Goal: Task Accomplishment & Management: Complete application form

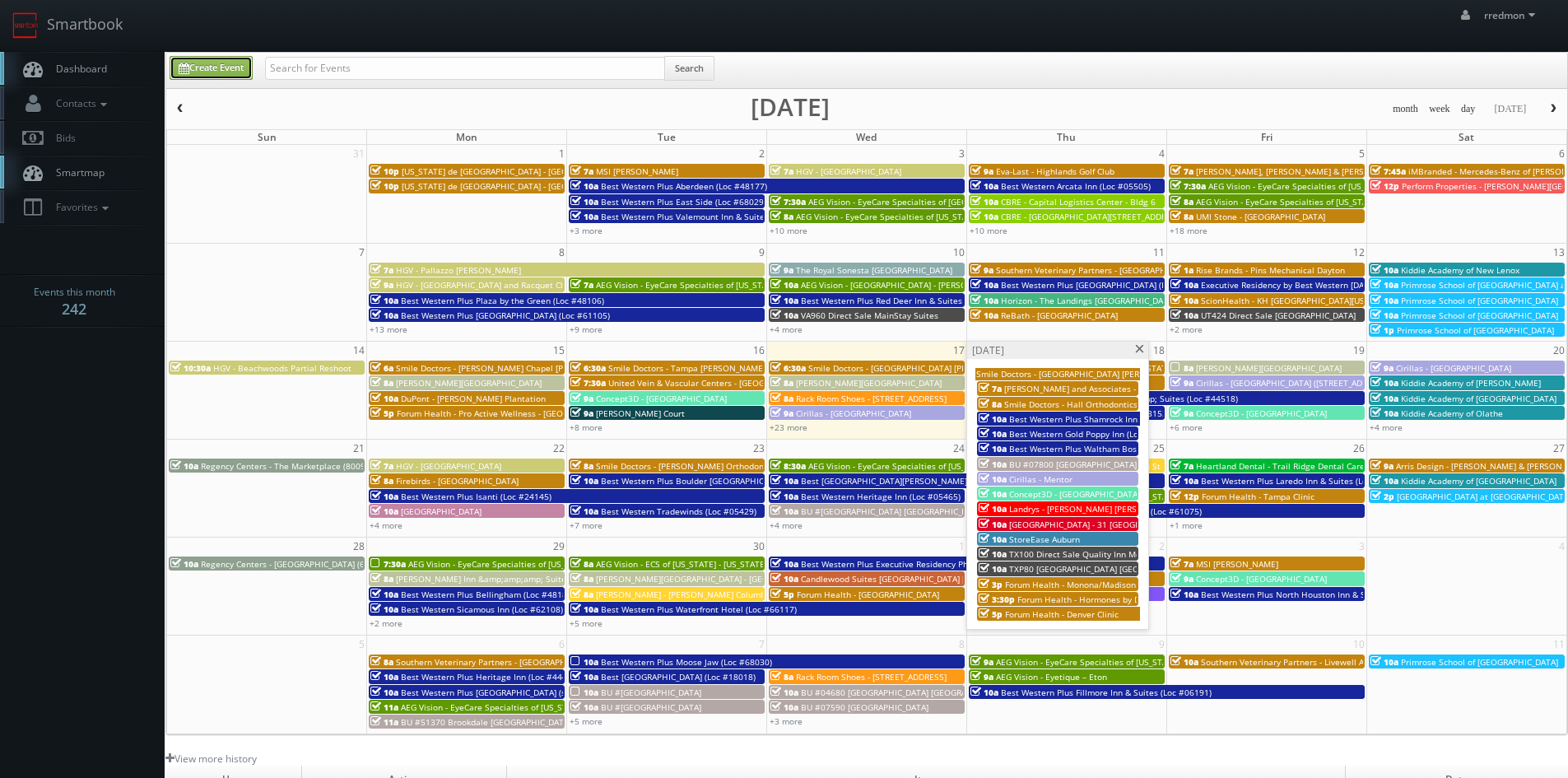
click at [227, 70] on link "Create Event" at bounding box center [211, 67] width 83 height 24
type input "09/17/2025"
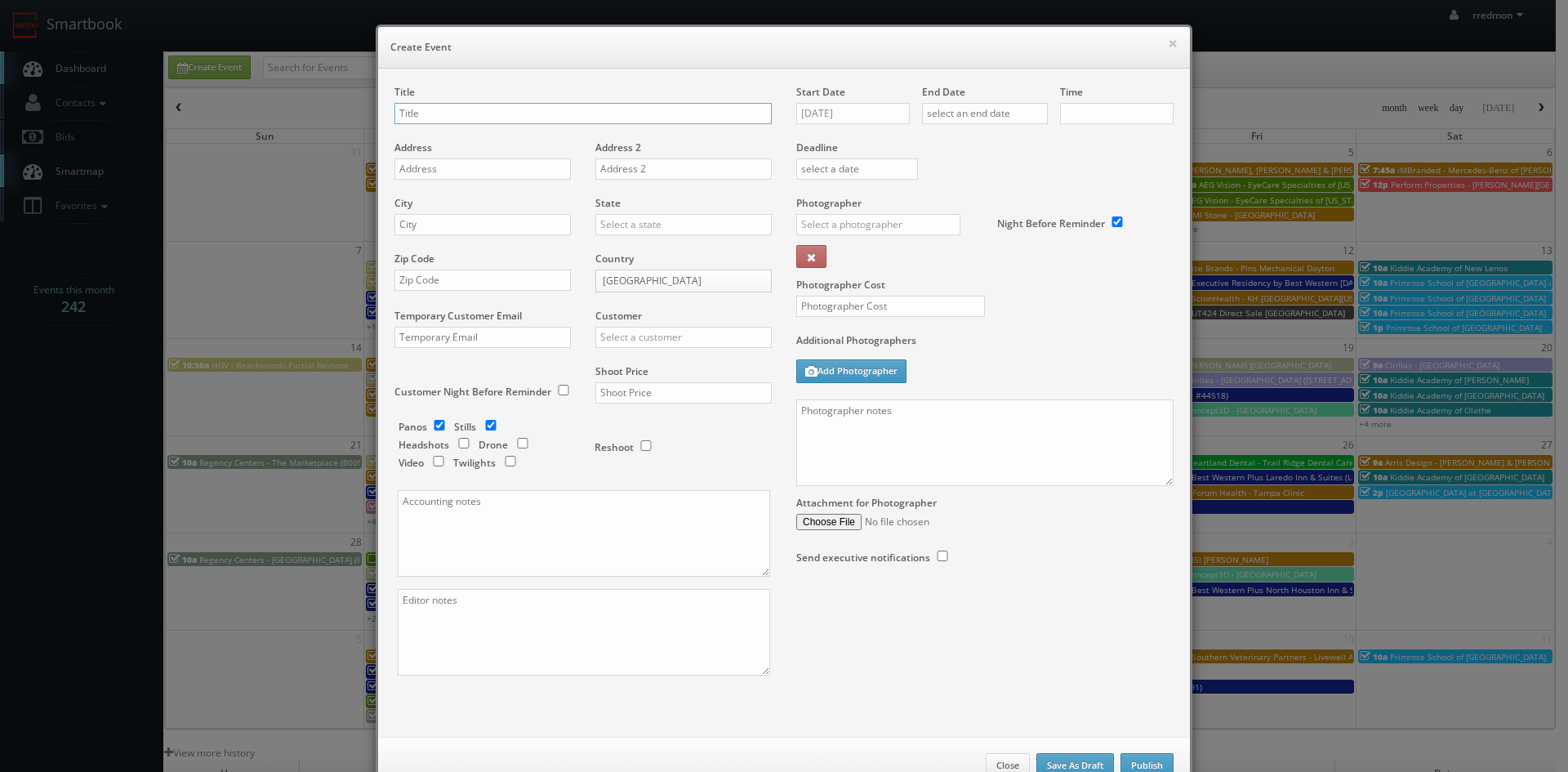
checkbox input "true"
type input "10:00am"
checkbox input "true"
click at [452, 158] on input "text" at bounding box center [483, 169] width 176 height 21
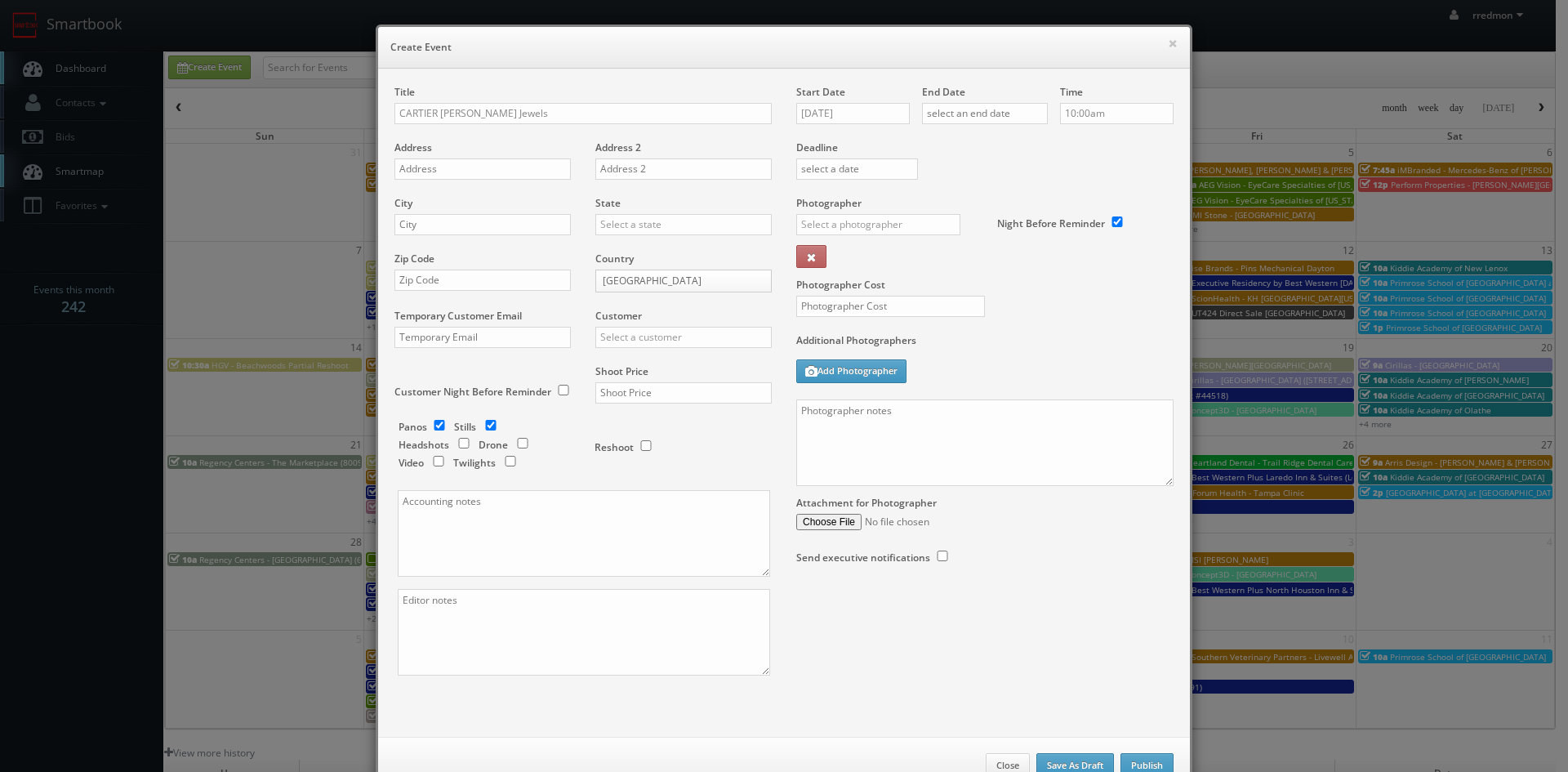
click at [529, 85] on div "Title CARTIER Eiseman Jewels" at bounding box center [583, 112] width 377 height 55
click at [520, 103] on input "CARTIER Eiseman Jewels" at bounding box center [583, 114] width 377 height 21
type input "CARTIER Eiseman Jewels - NorthPark Center Mall"
click at [462, 158] on input "text" at bounding box center [483, 169] width 176 height 21
paste input "8687 N Central Expy # 514"
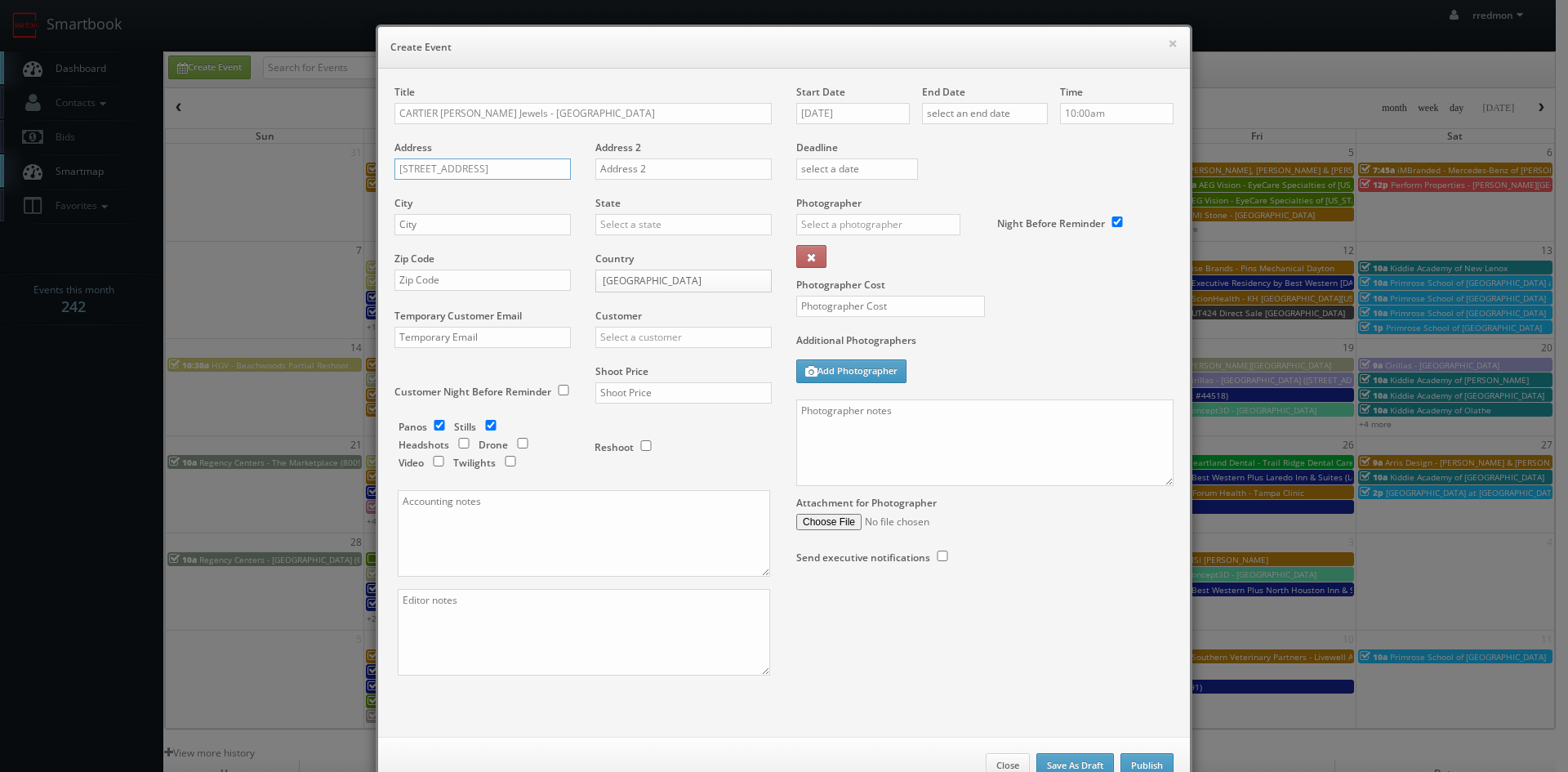
type input "8687 N Central Expy # 514"
click at [459, 214] on input "text" at bounding box center [483, 225] width 176 height 21
type input "Dallas"
click at [621, 214] on input "text" at bounding box center [684, 225] width 176 height 21
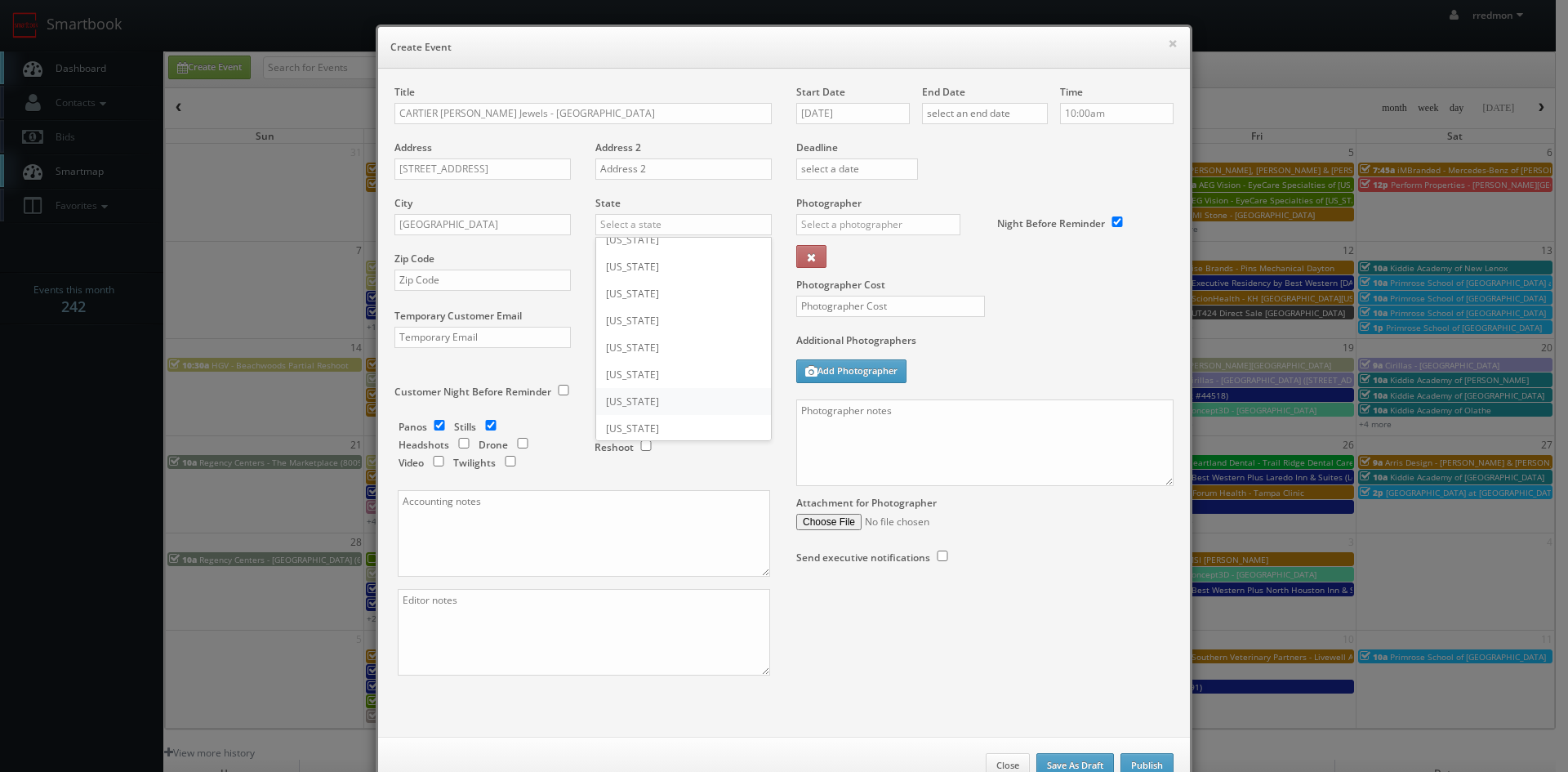
click at [665, 388] on div "[US_STATE]" at bounding box center [684, 401] width 175 height 27
type input "[US_STATE]"
paste input "75225"
type input "75225"
click at [436, 420] on input "checkbox" at bounding box center [440, 425] width 25 height 11
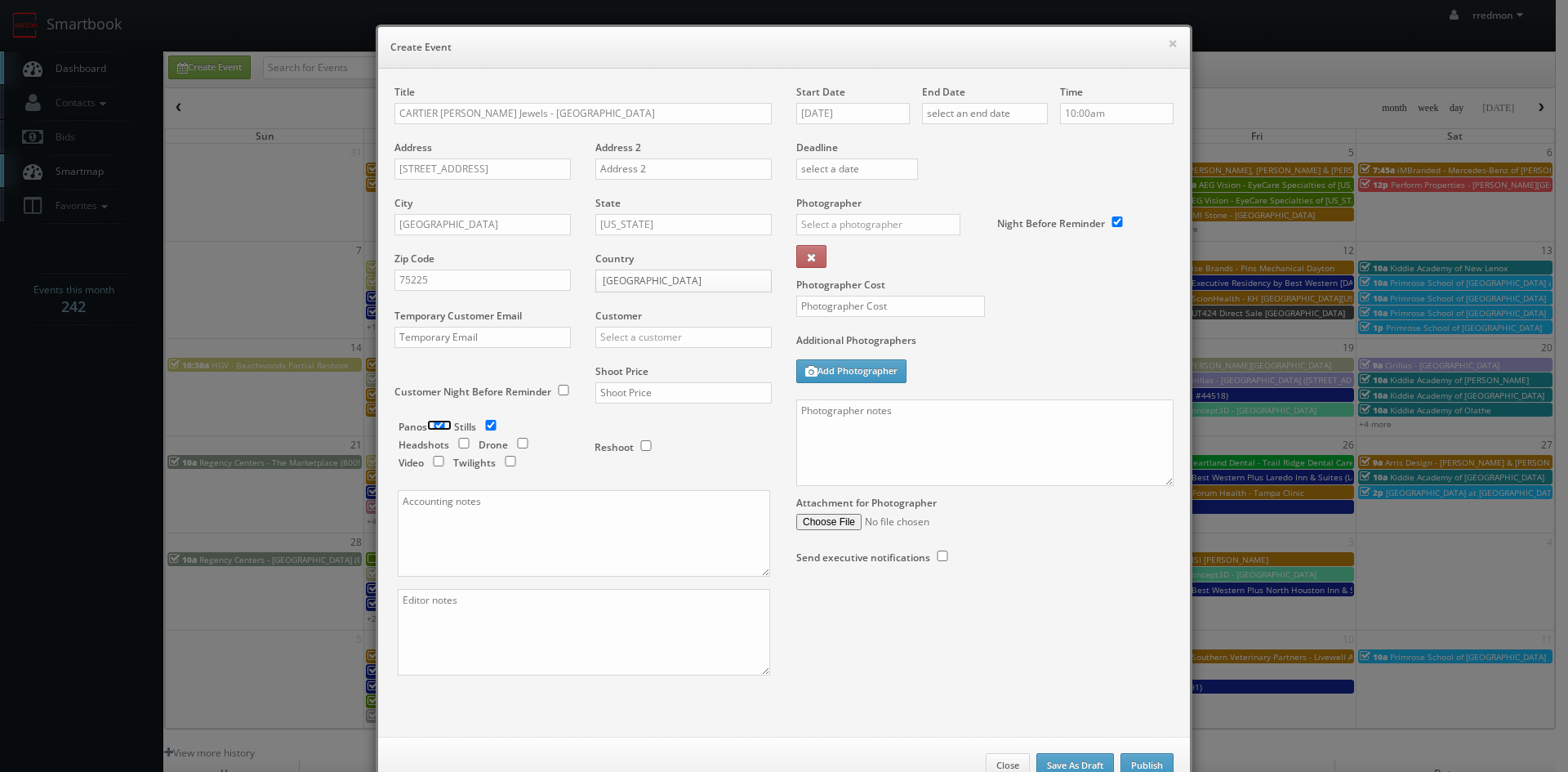
checkbox input "false"
click at [643, 327] on input "text" at bounding box center [684, 338] width 176 height 21
click at [646, 350] on div "Cartier" at bounding box center [684, 363] width 175 height 27
type input "Cartier"
click at [664, 382] on input "text" at bounding box center [684, 393] width 176 height 21
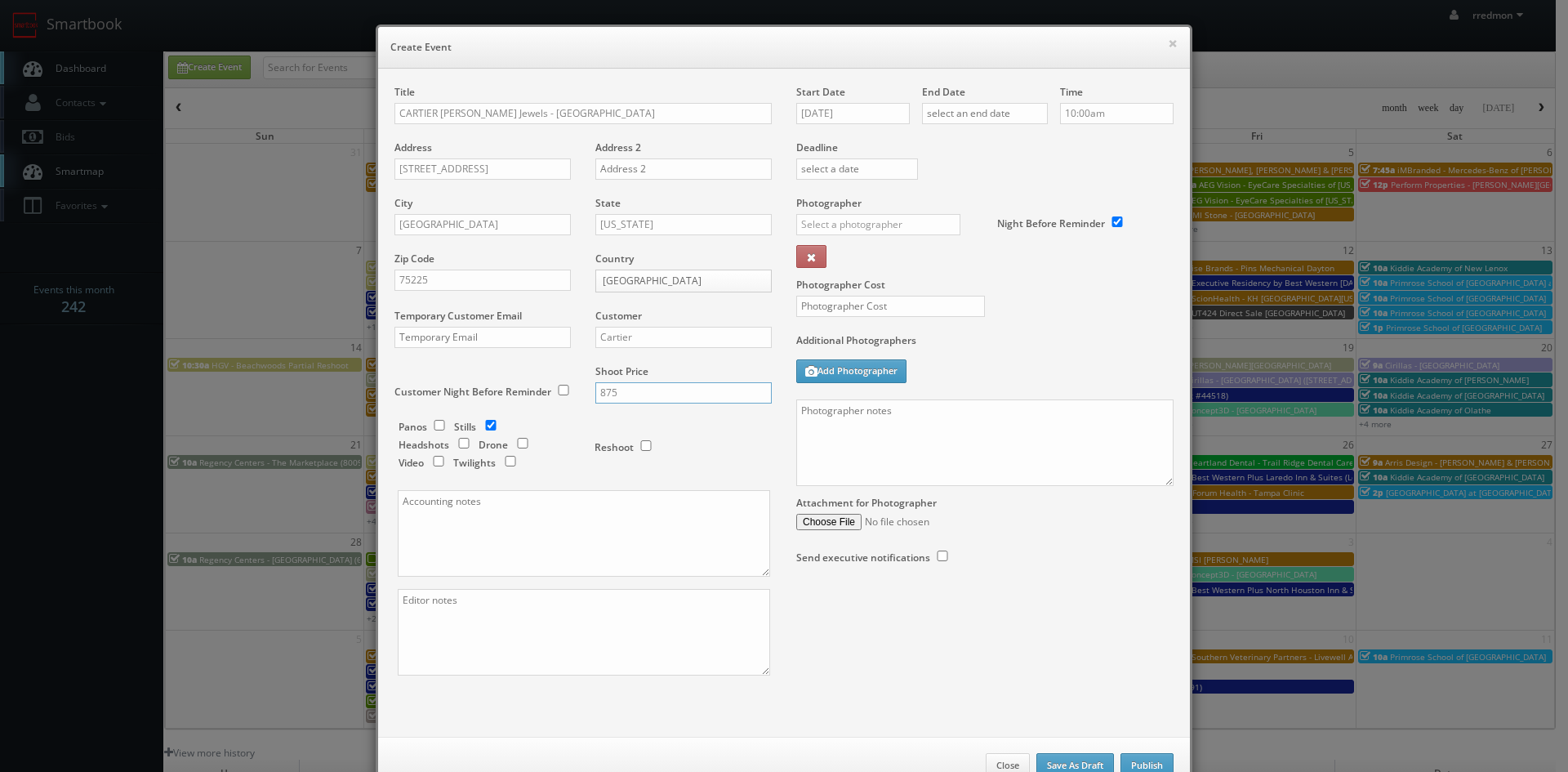
type input "875"
click at [827, 103] on input "09/17/2025" at bounding box center [853, 114] width 114 height 21
click at [853, 214] on td "23" at bounding box center [854, 213] width 22 height 24
type input "09/23/2025"
click at [978, 103] on input "text" at bounding box center [985, 114] width 126 height 21
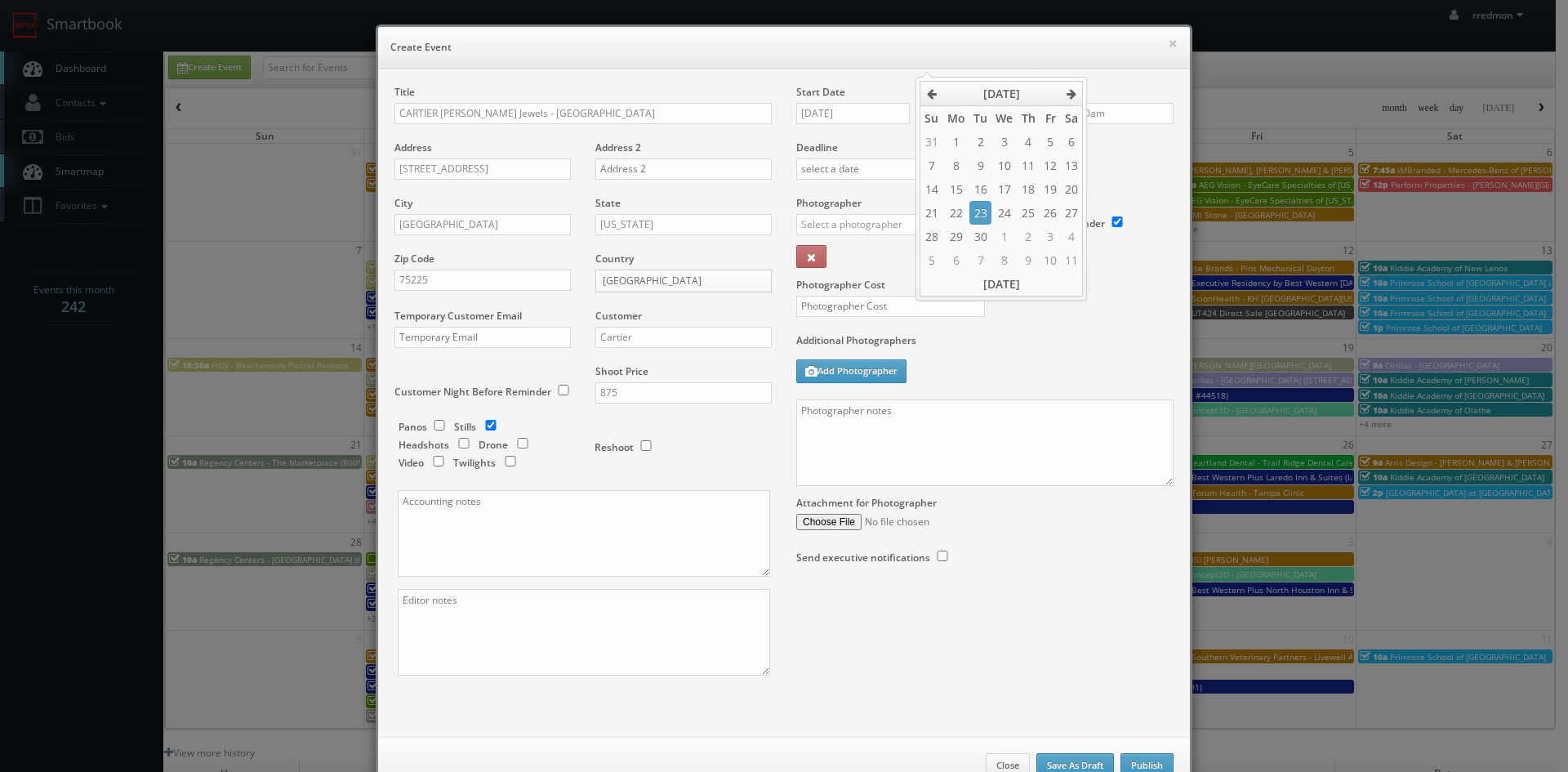
click at [984, 210] on td "23" at bounding box center [980, 213] width 22 height 24
type input "09/23/2025"
click at [1094, 103] on input "10:00am" at bounding box center [1117, 114] width 114 height 21
type input "8:00am"
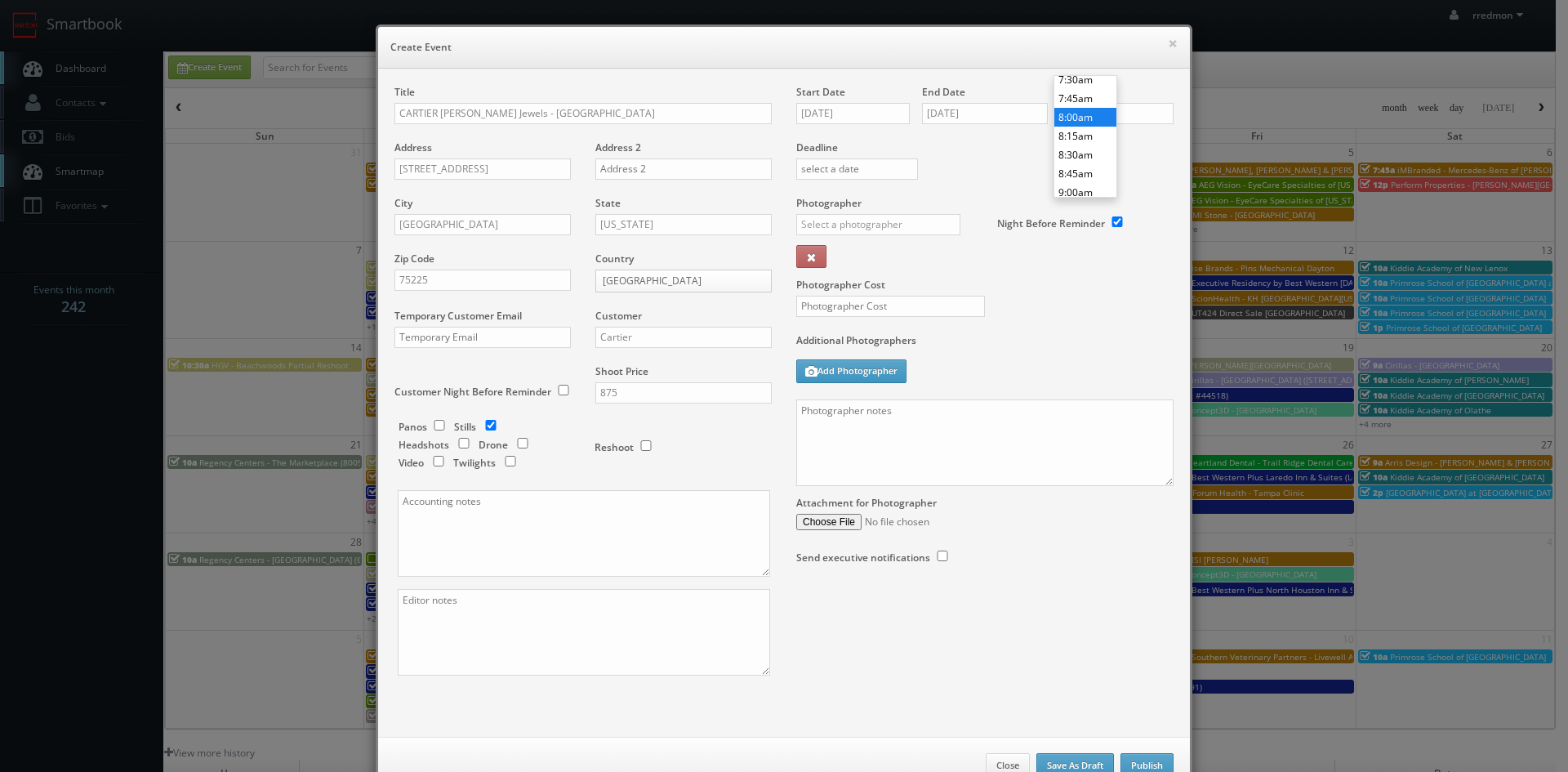
click at [1086, 119] on li "8:00am" at bounding box center [1085, 117] width 62 height 19
click at [848, 214] on input "text" at bounding box center [878, 225] width 164 height 21
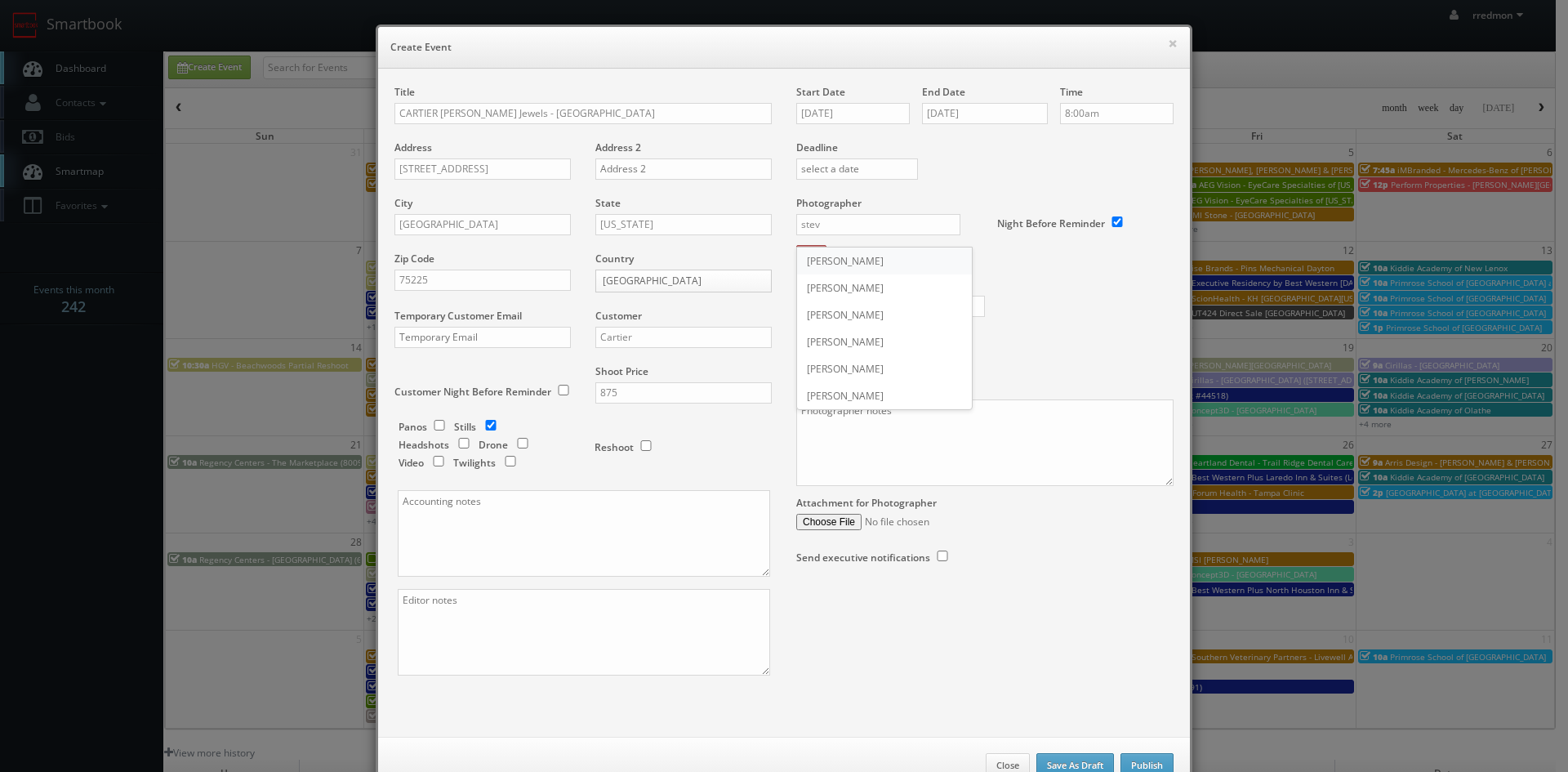
click at [861, 247] on div "Steve Wheeler" at bounding box center [884, 260] width 175 height 27
type input "Steve Wheeler"
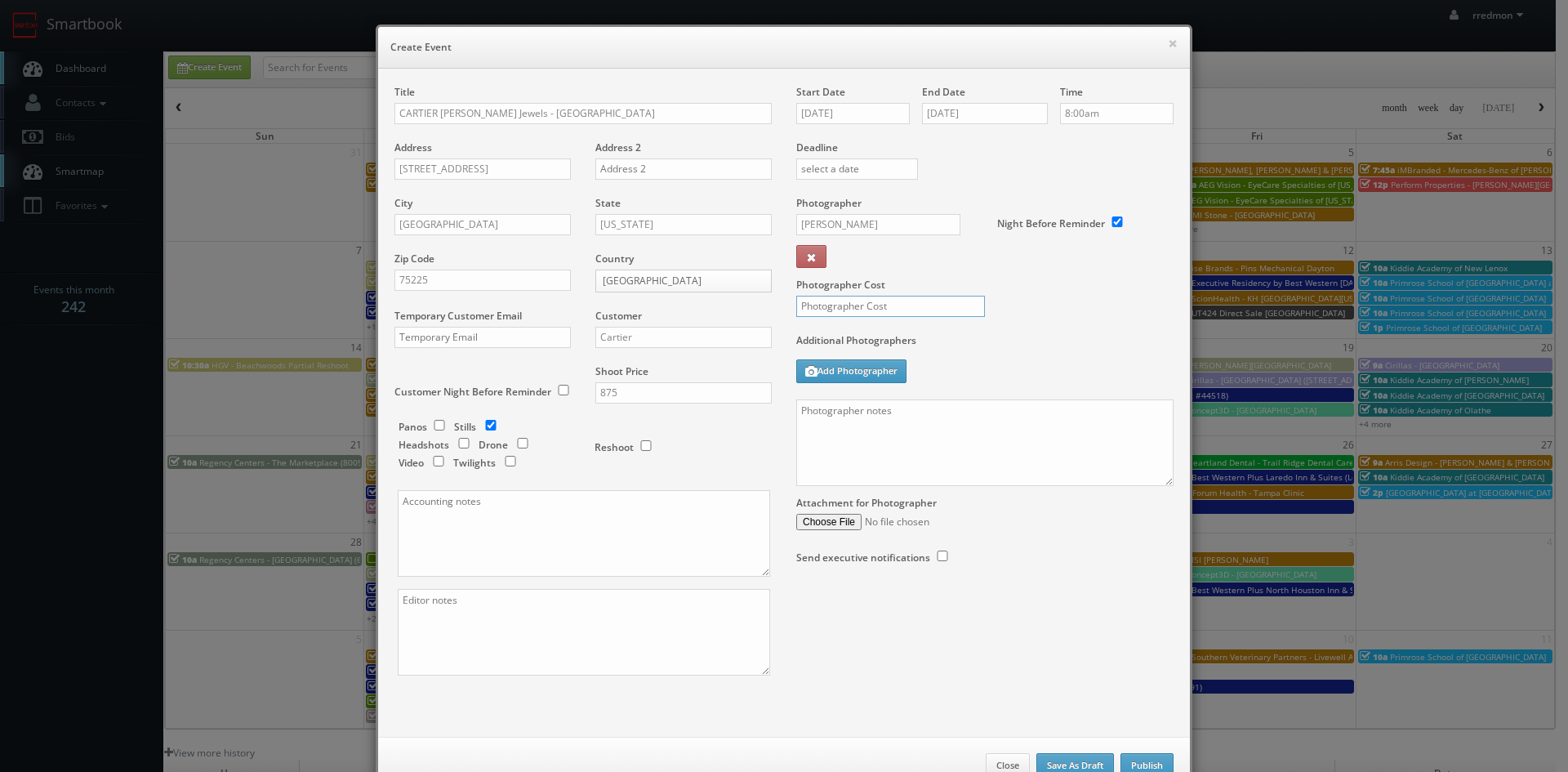
click at [885, 296] on input "text" at bounding box center [890, 306] width 189 height 21
click at [910, 296] on input "text" at bounding box center [890, 306] width 189 height 21
type input "275"
click at [940, 403] on textarea at bounding box center [985, 442] width 377 height 87
paste textarea "Onsite contact is Dave Williams, 703-506-6712. Stills only. Please shoot 20 uni…"
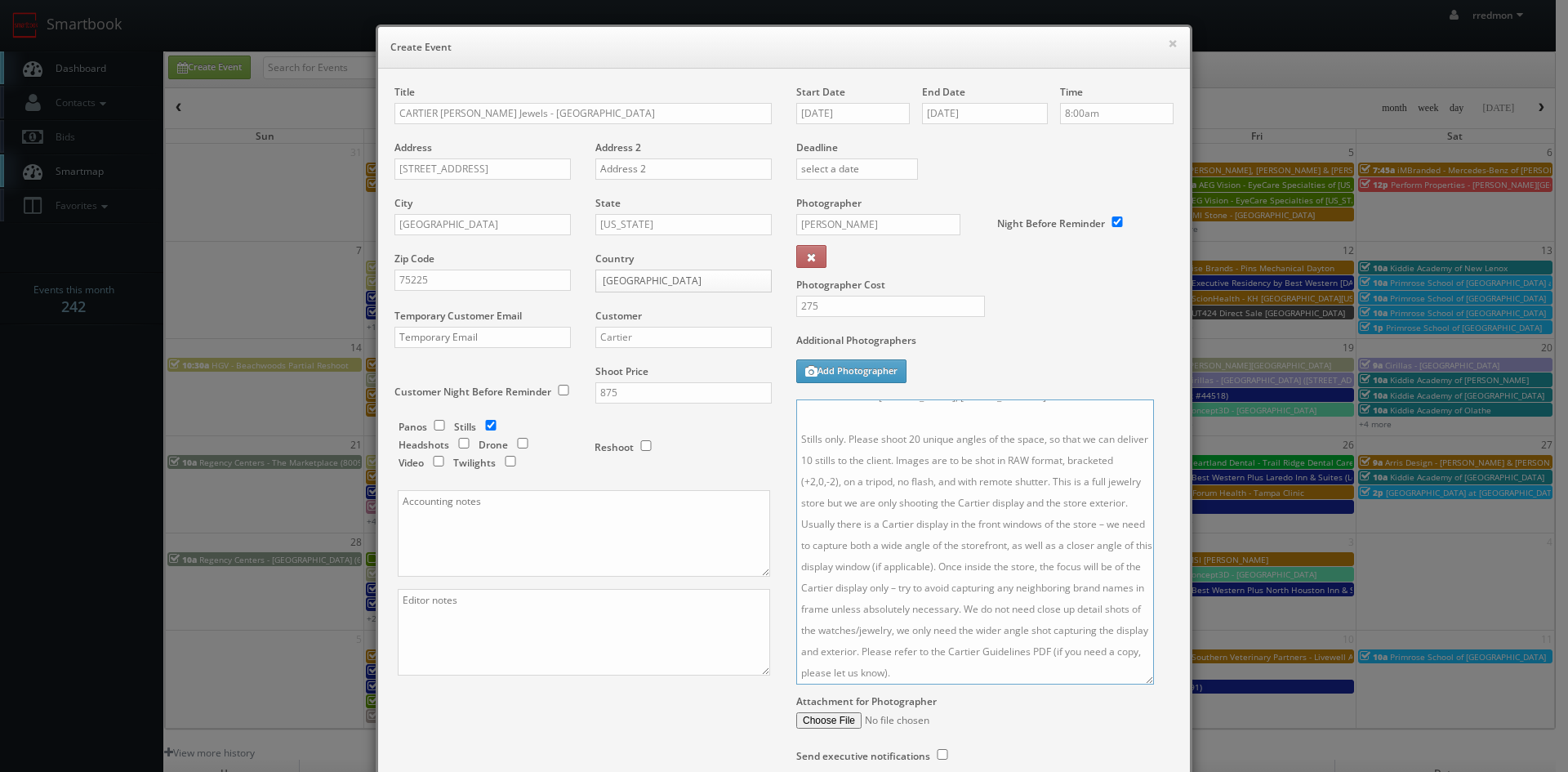
scroll to position [0, 0]
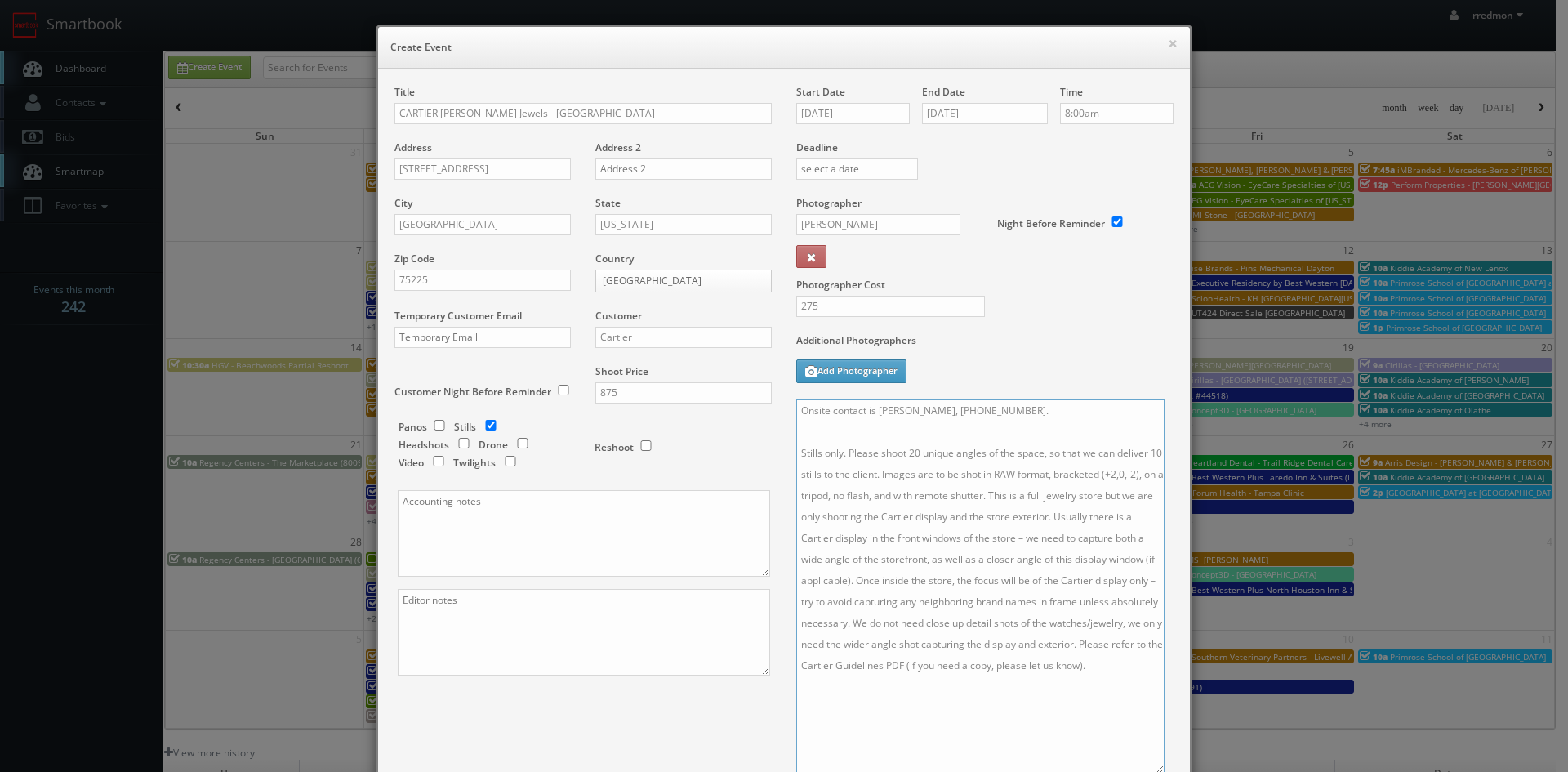
drag, startPoint x: 1162, startPoint y: 433, endPoint x: 1153, endPoint y: 721, distance: 288.1
click at [1153, 721] on textarea "Onsite contact is Dave Williams, 703-506-6712. Stills only. Please shoot 20 uni…" at bounding box center [980, 587] width 368 height 374
click at [846, 575] on textarea "Onsite contact is Dave Williams, 703-506-6712. Stills only. Please shoot 20 uni…" at bounding box center [980, 587] width 368 height 374
paste textarea "make sure you capture any additional spaces by cartier including seating areas,…"
click at [874, 575] on textarea at bounding box center [980, 587] width 368 height 374
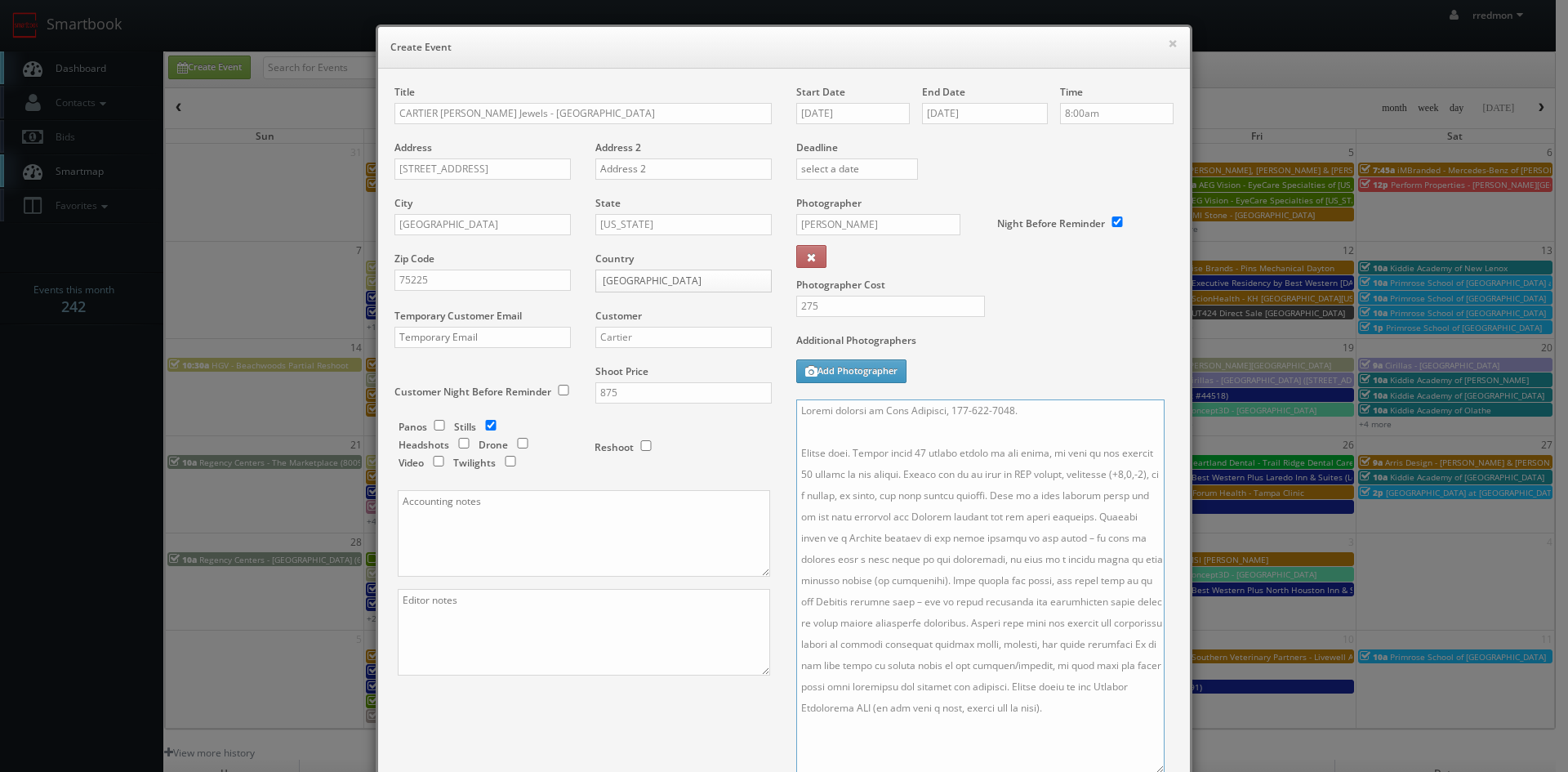
click at [1032, 597] on textarea at bounding box center [980, 587] width 368 height 374
click at [1004, 400] on textarea at bounding box center [980, 587] width 368 height 374
paste textarea "972-342-9667"
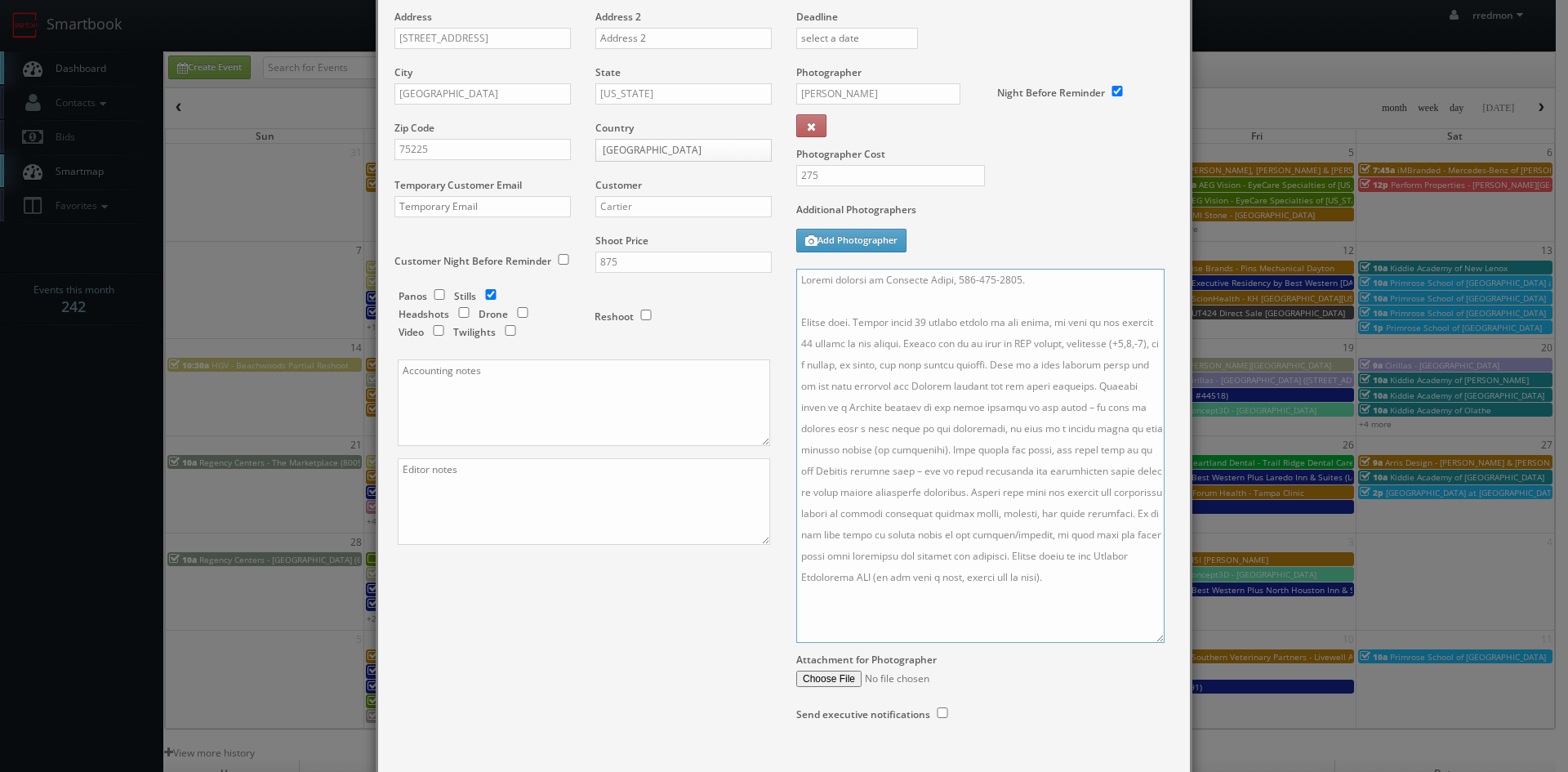
scroll to position [229, 0]
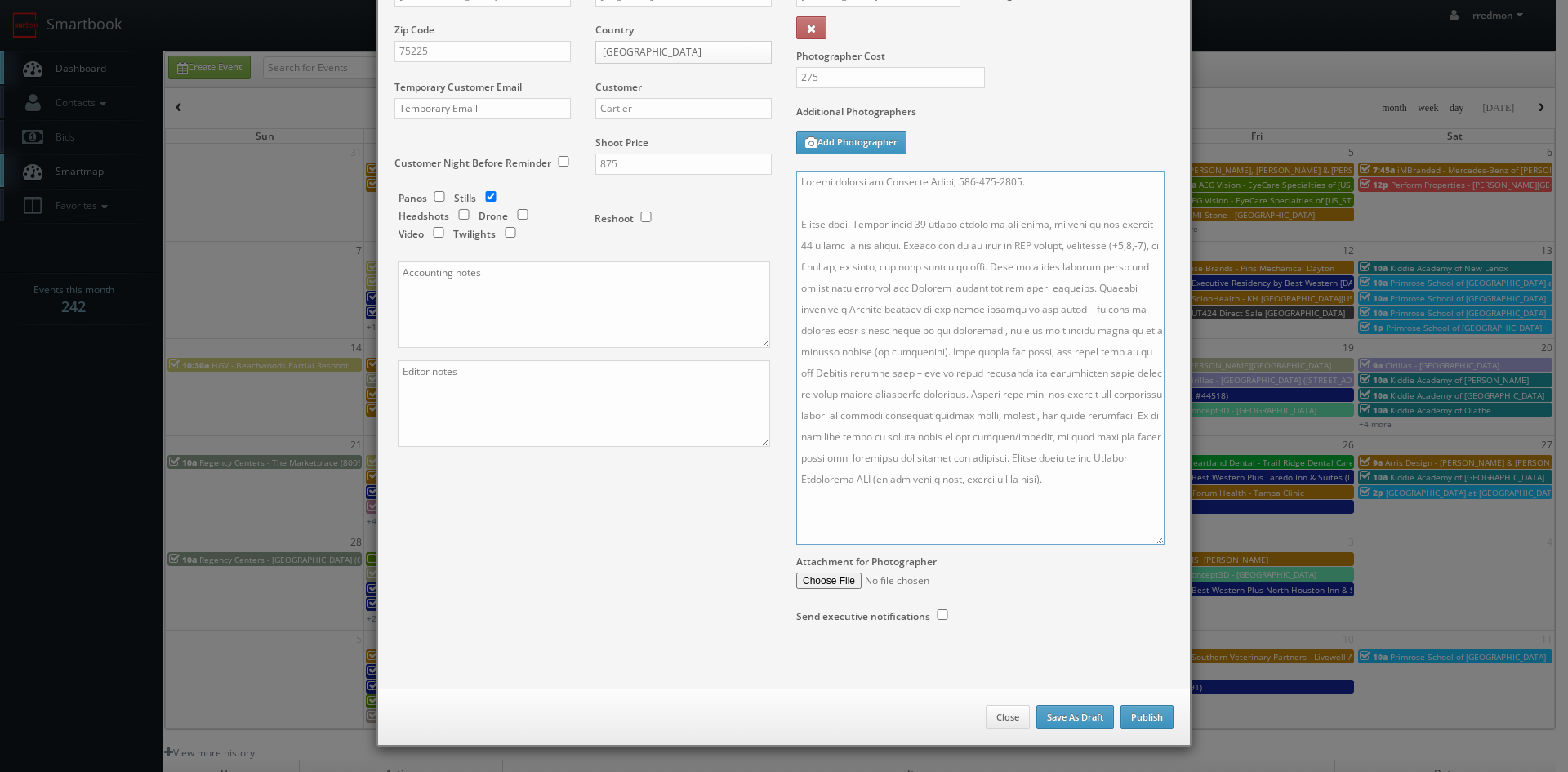
type textarea "Onsite contact is Cristina Salas, 972-342-9667. Stills only. Please shoot 20 un…"
click at [1146, 718] on button "Publish" at bounding box center [1147, 718] width 53 height 25
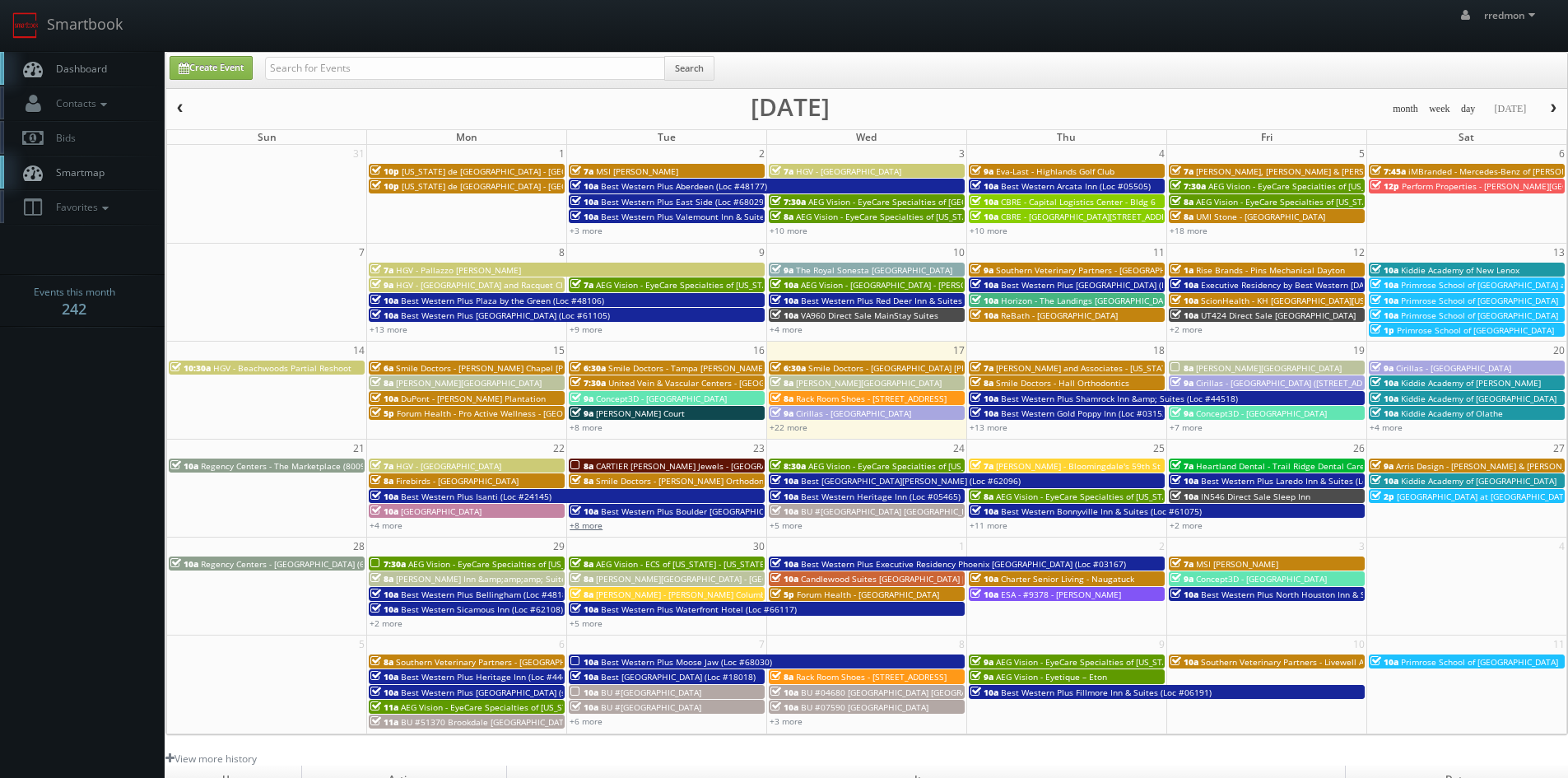
click at [593, 525] on link "+8 more" at bounding box center [586, 526] width 33 height 12
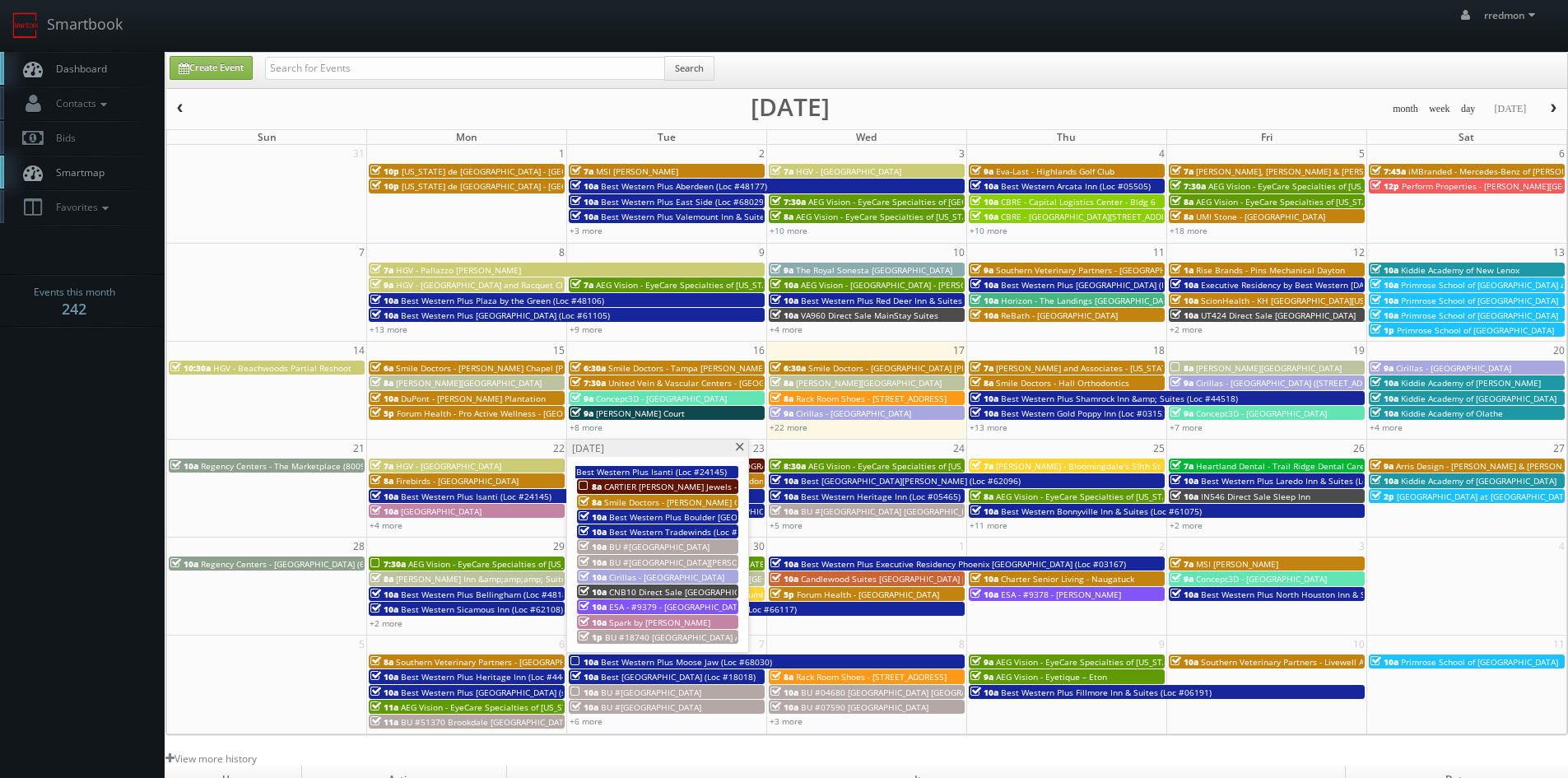
click at [627, 482] on span "CARTIER Eiseman Jewels - NorthPark Center Mall" at bounding box center [712, 487] width 216 height 12
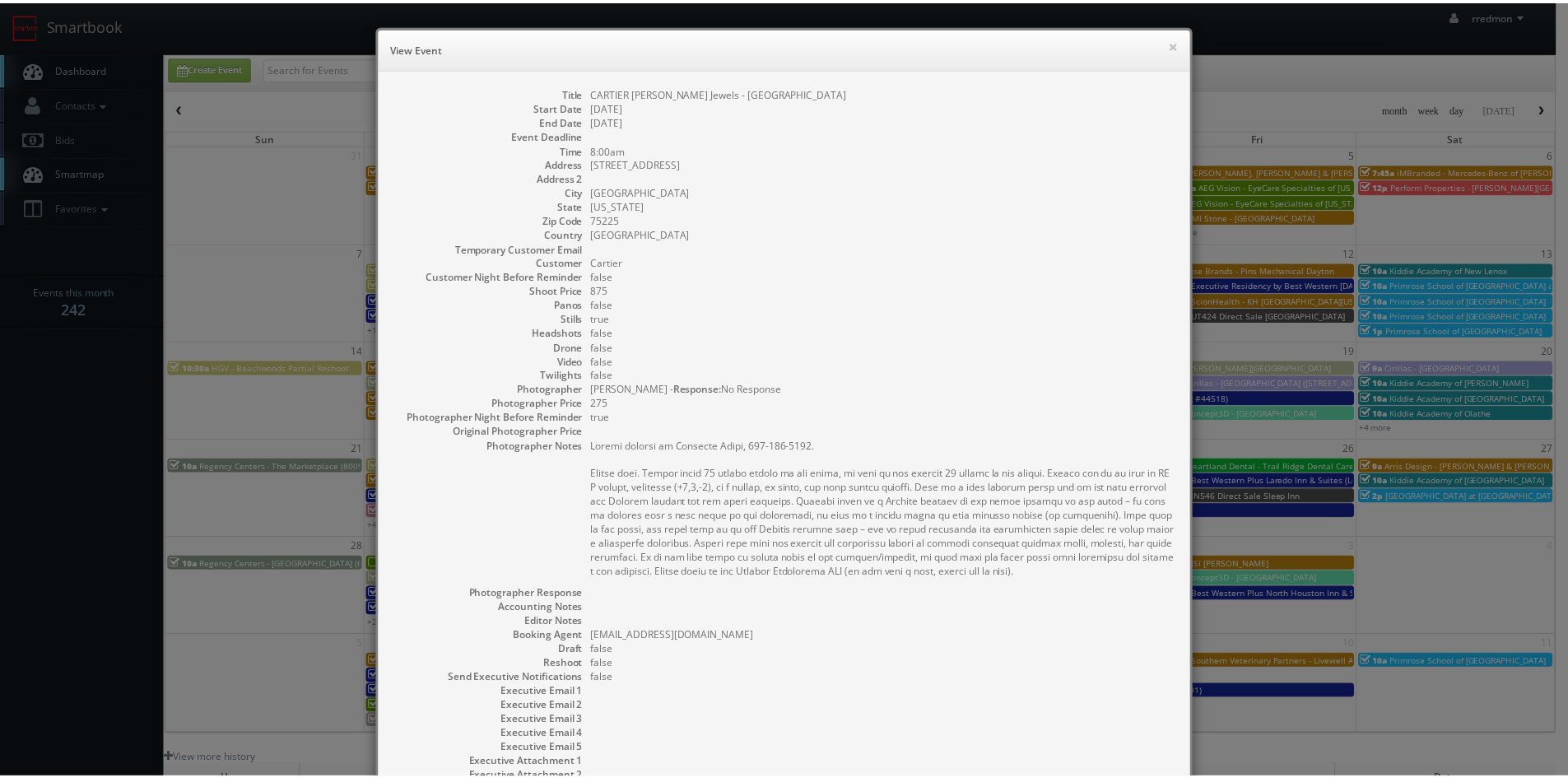
scroll to position [151, 0]
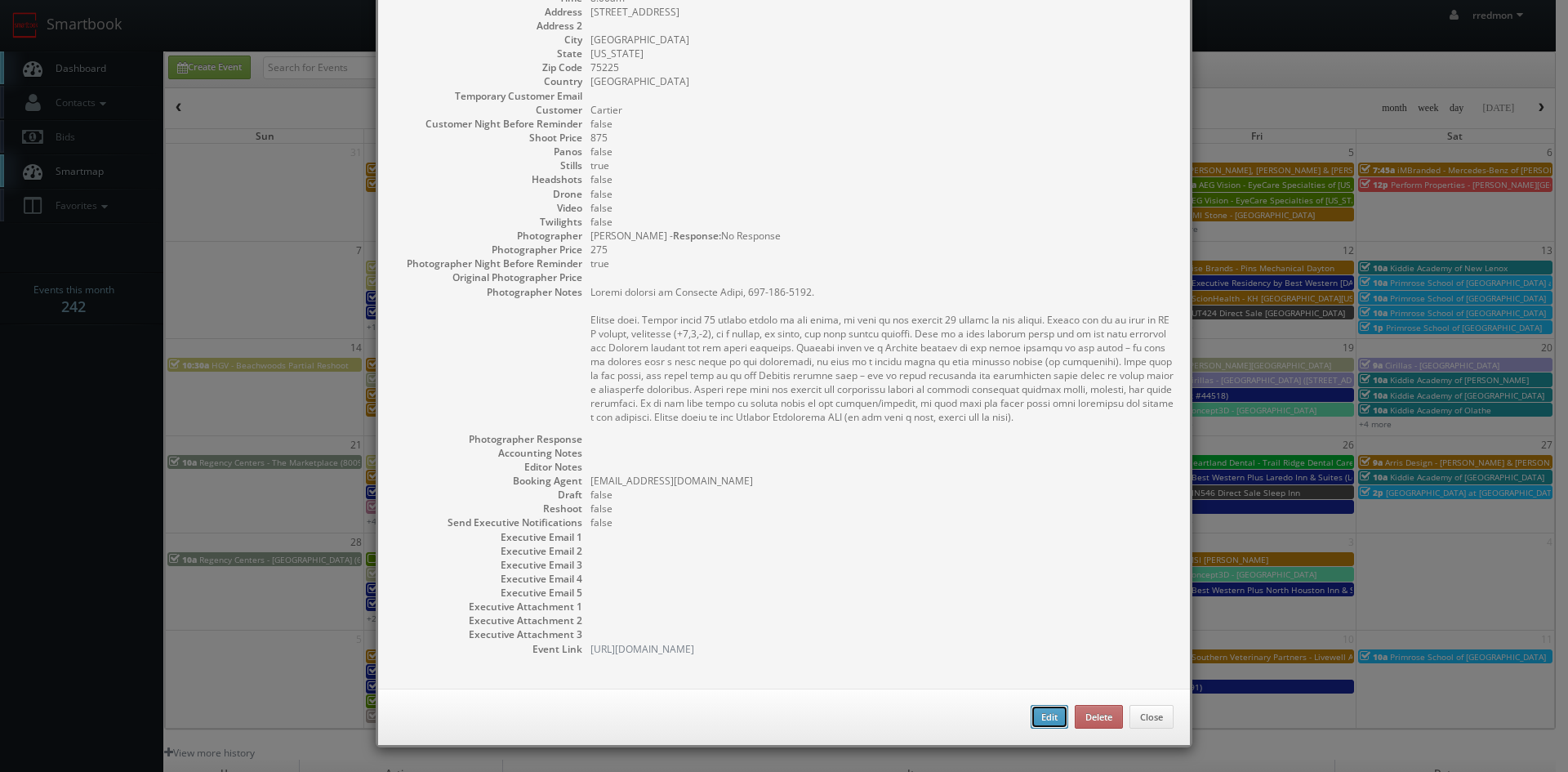
click at [1031, 715] on button "Edit" at bounding box center [1050, 718] width 38 height 25
type input "CARTIER Eiseman Jewels - NorthPark Center Mall"
type input "8687 N Central Expy # 514"
type input "Dallas"
type input "75225"
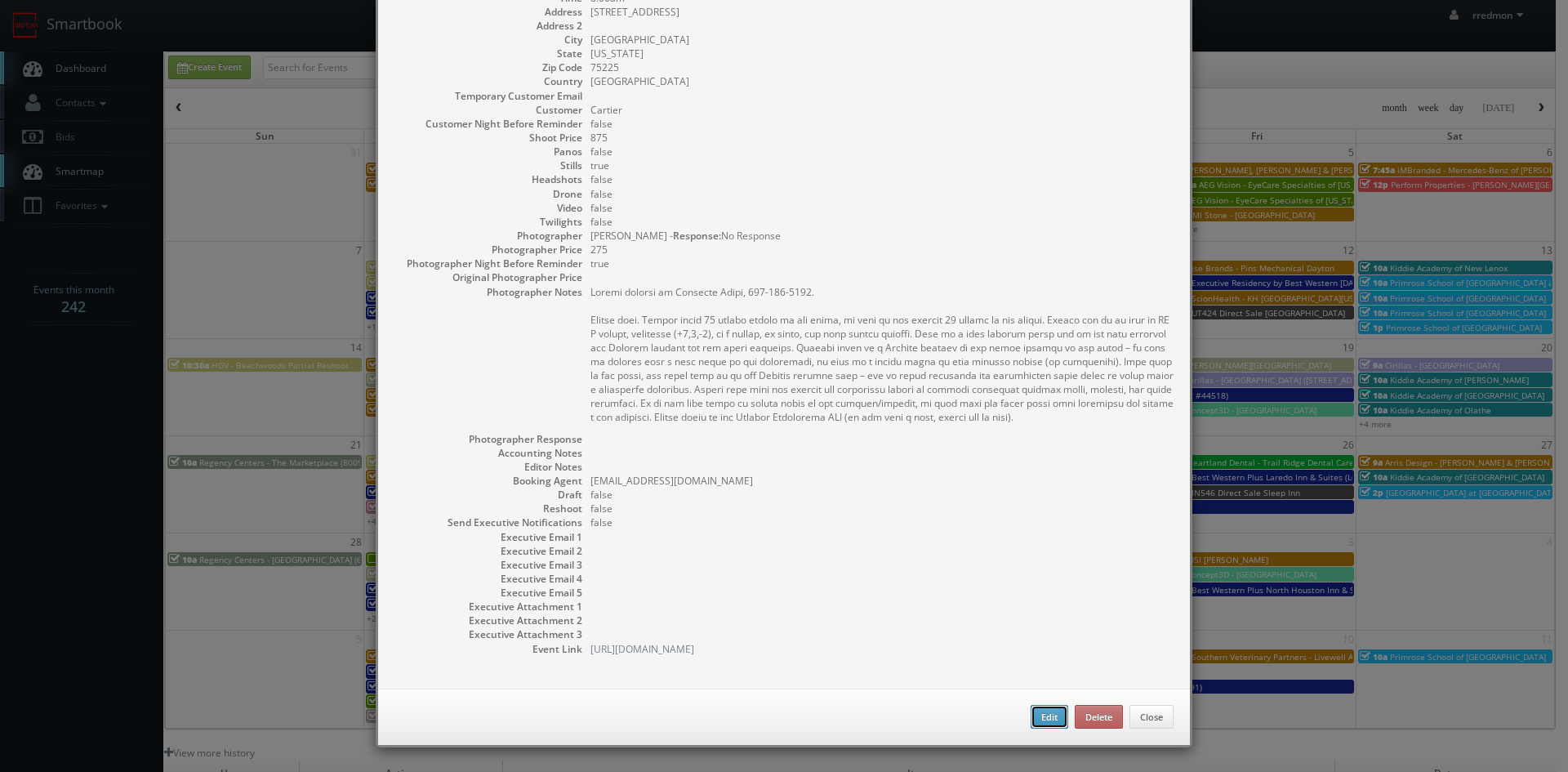
type input "875"
checkbox input "true"
type input "09/23/2025"
type input "8:00am"
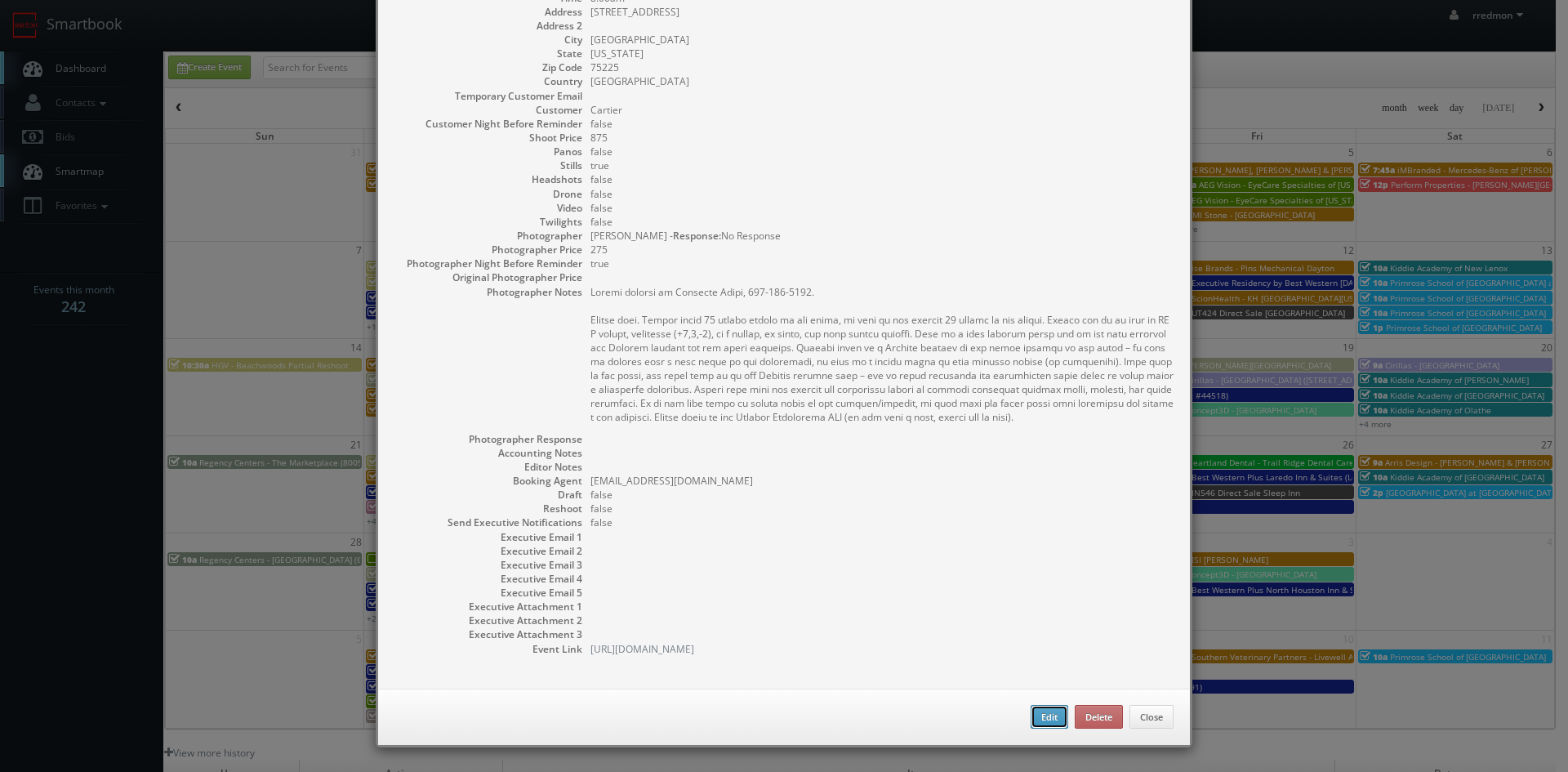
checkbox input "true"
type textarea "Onsite contact is Cristina Salas, 972-342-9667. Stills only. Please shoot 20 un…"
select select "[US_STATE]"
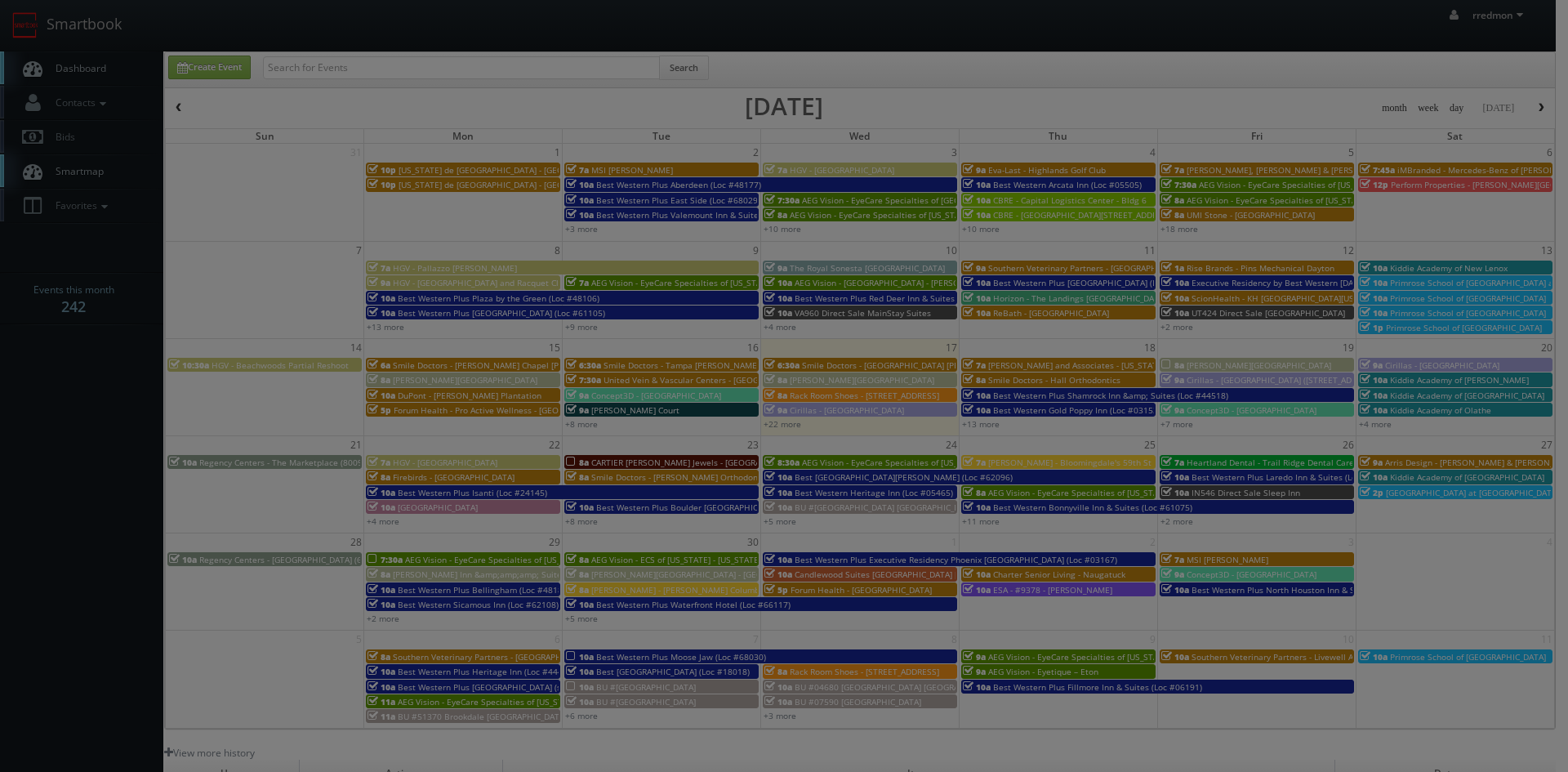
type input "275"
select select "fake75@mg.cs3calendar.com"
select select "steve.wheeler11@gmail.com"
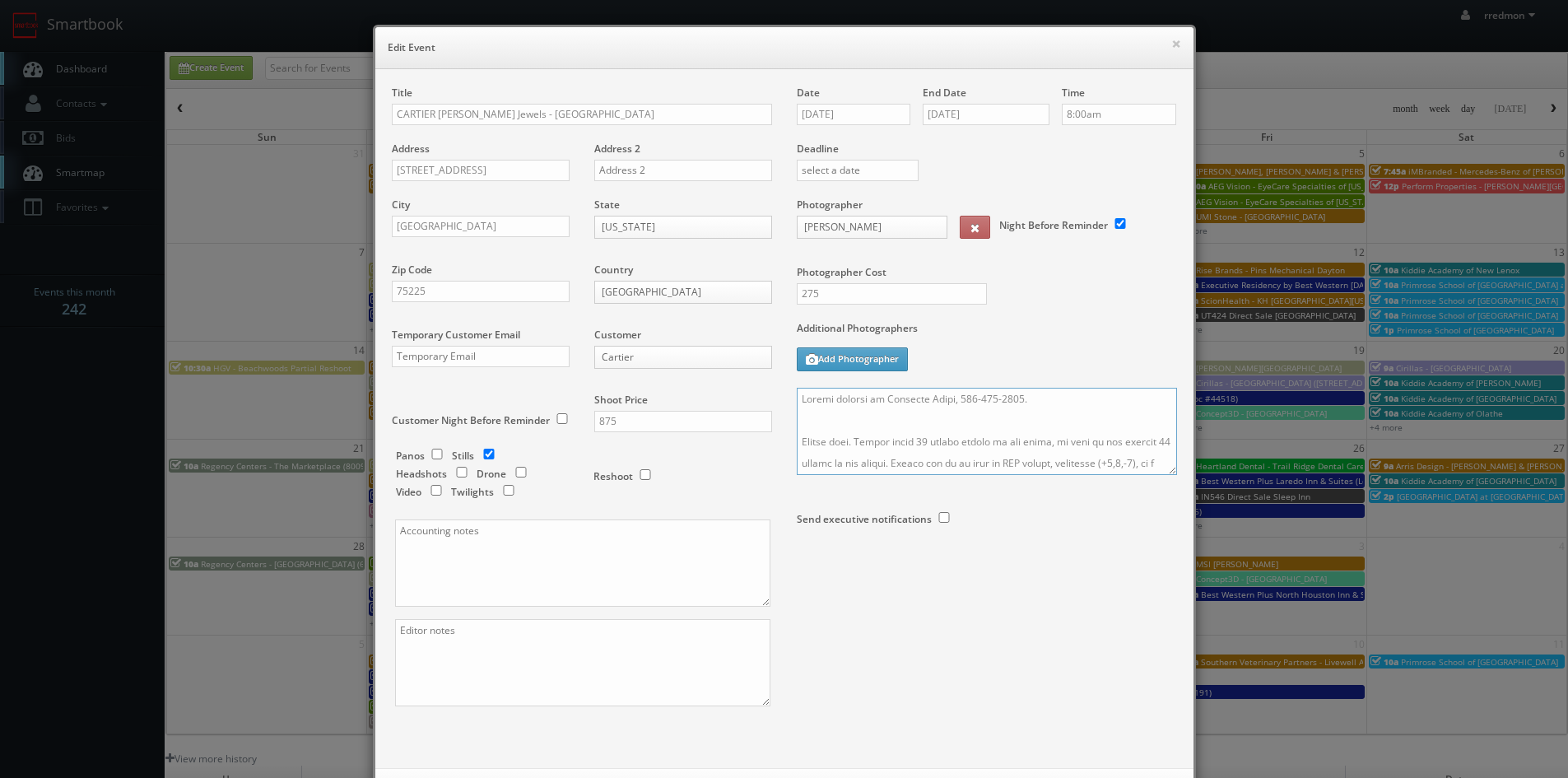
click at [1009, 411] on textarea at bounding box center [987, 431] width 380 height 87
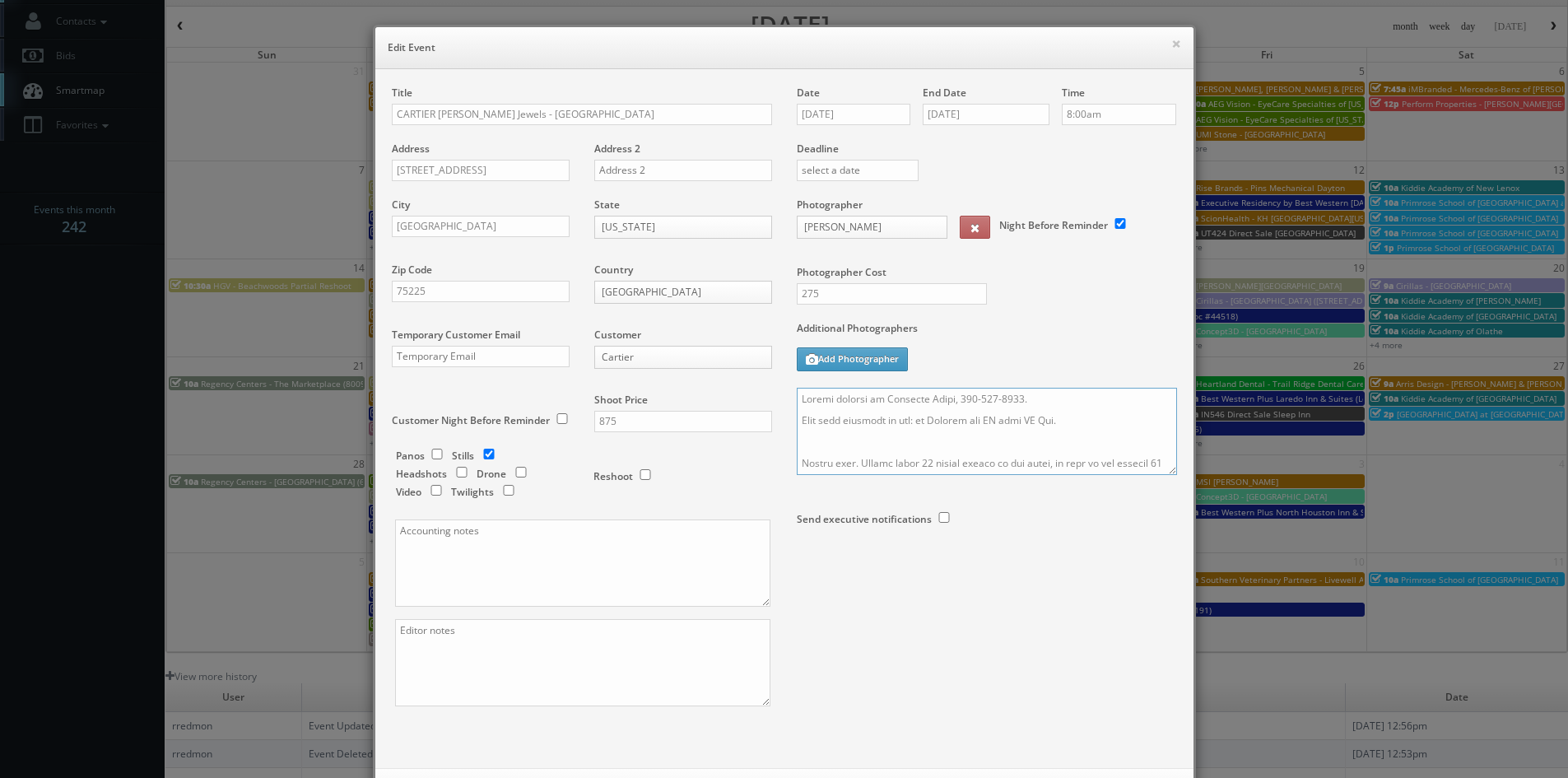
scroll to position [75, 0]
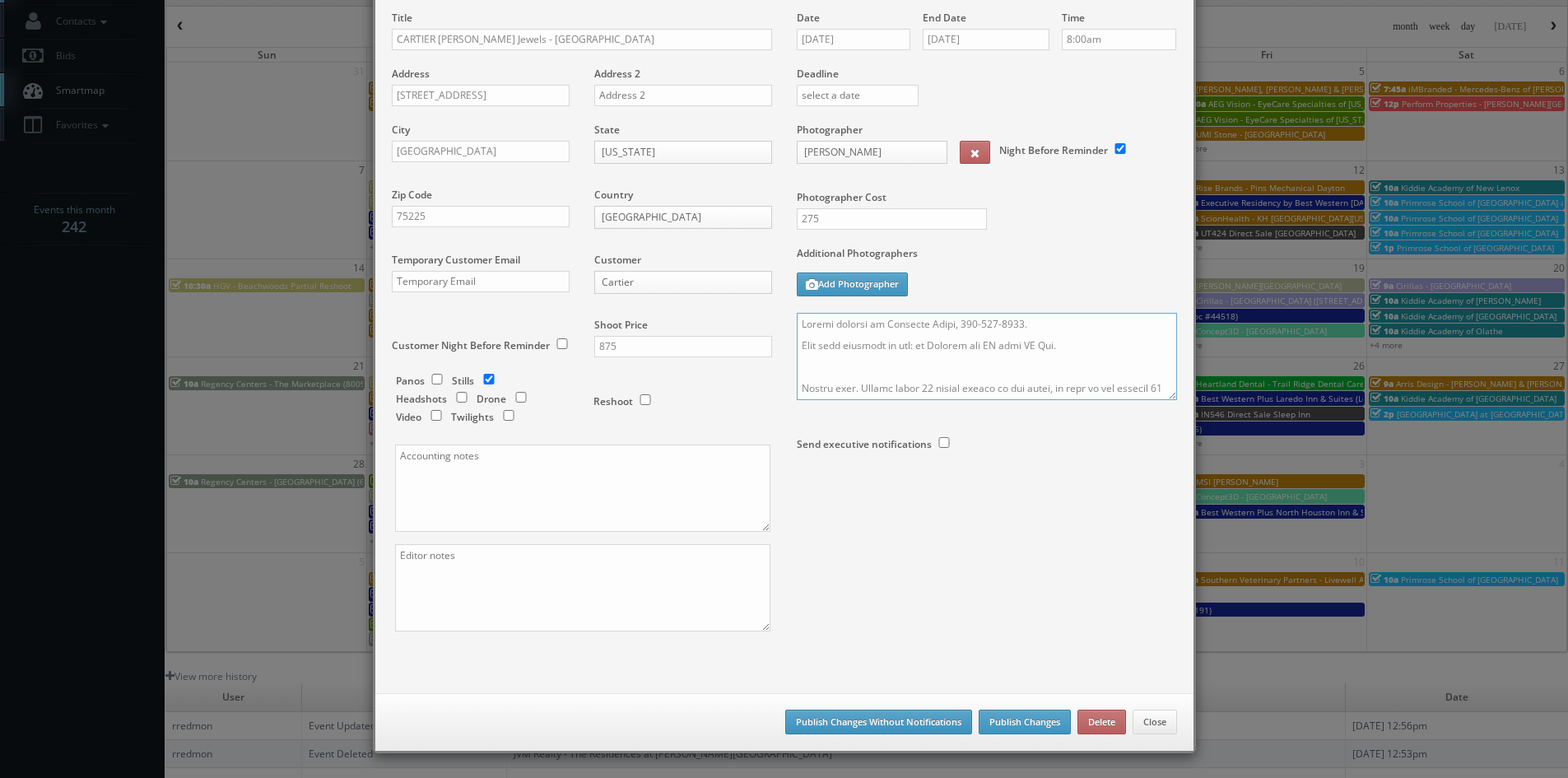
type textarea "Onsite contact is Cristina Salas, 972-342-9667. Best mall entrance to use: by T…"
click at [906, 721] on button "Publish Changes Without Notifications" at bounding box center [878, 722] width 187 height 25
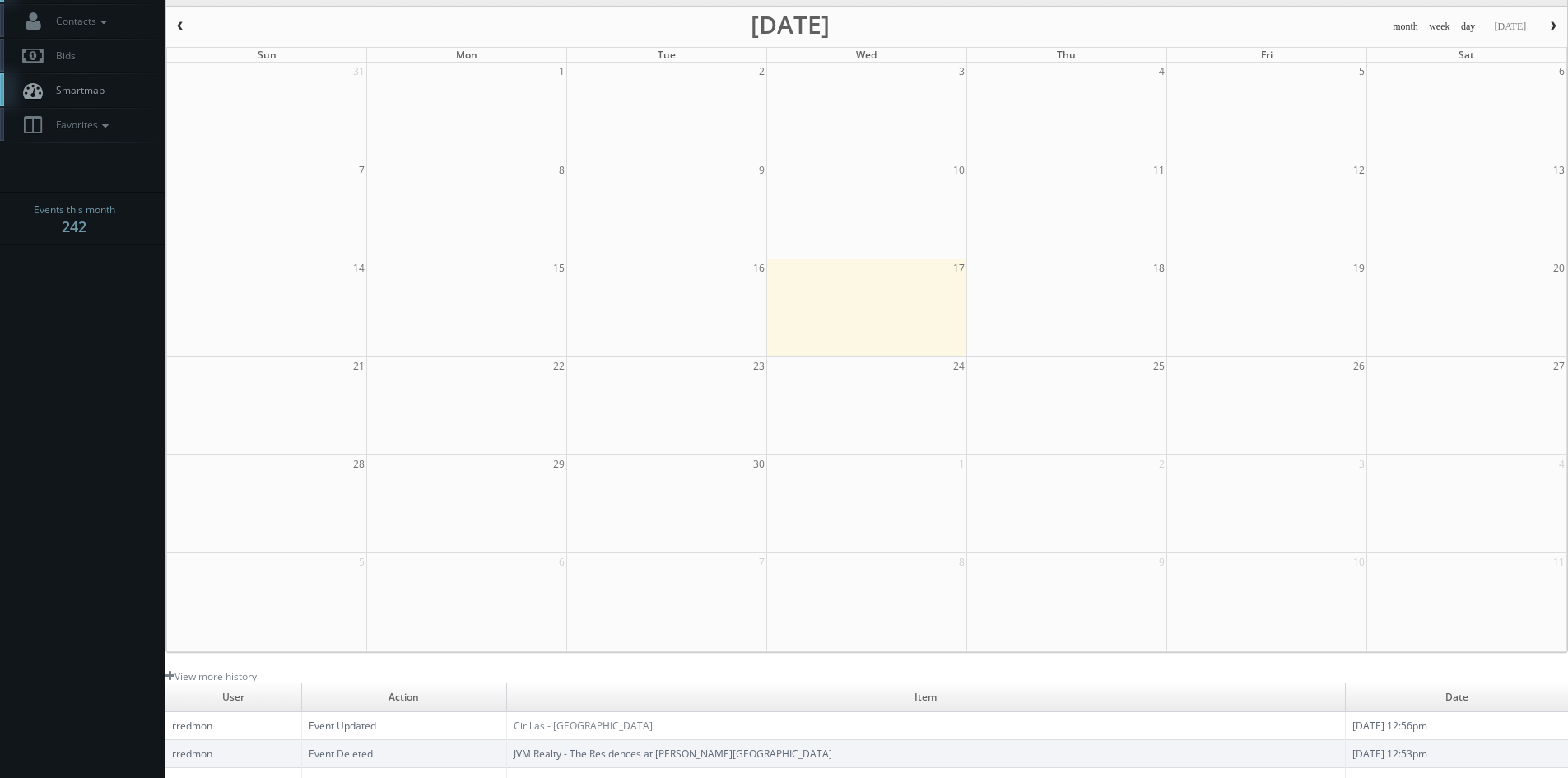
scroll to position [0, 0]
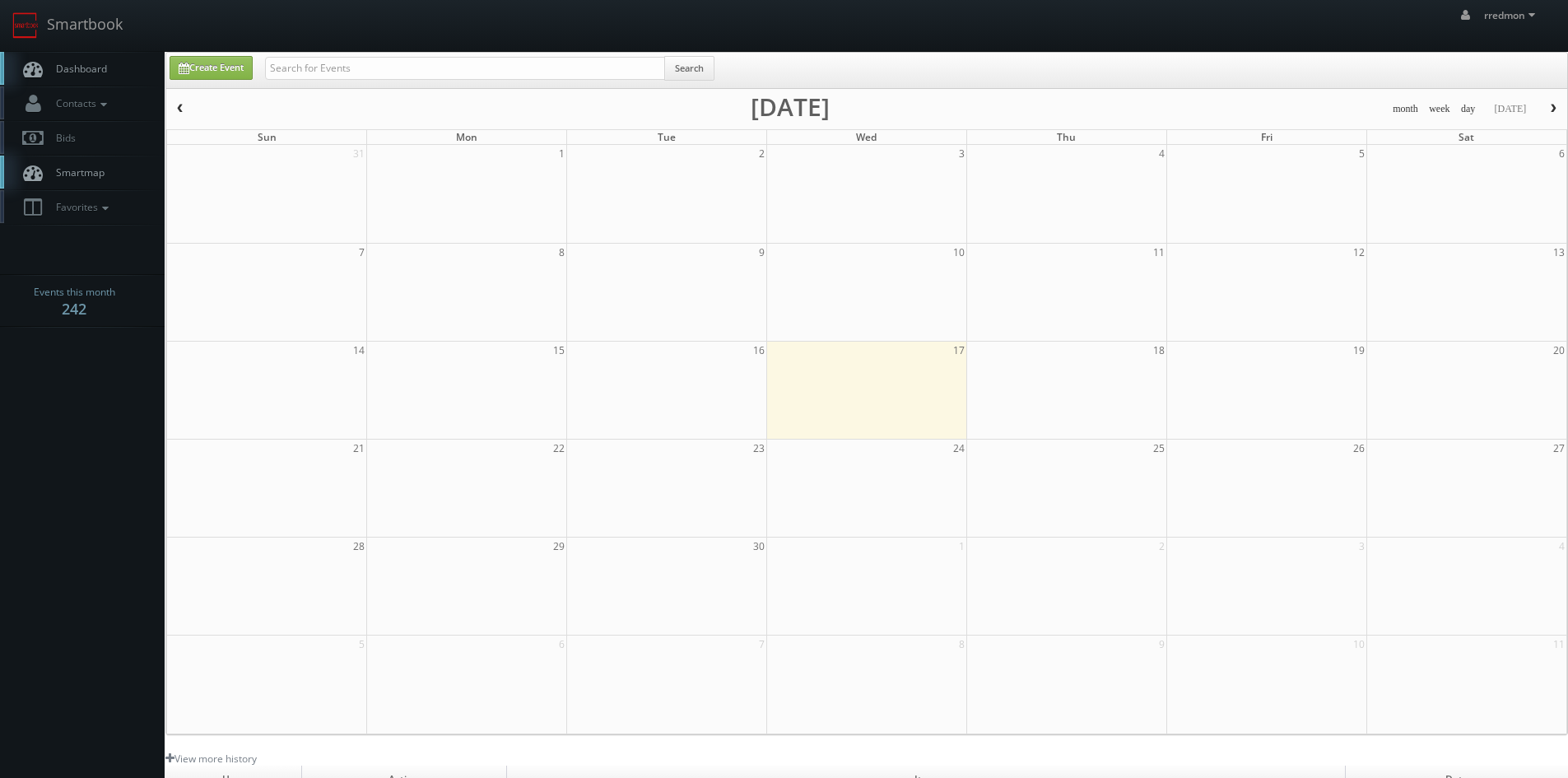
click at [64, 65] on span "Dashboard" at bounding box center [77, 68] width 59 height 14
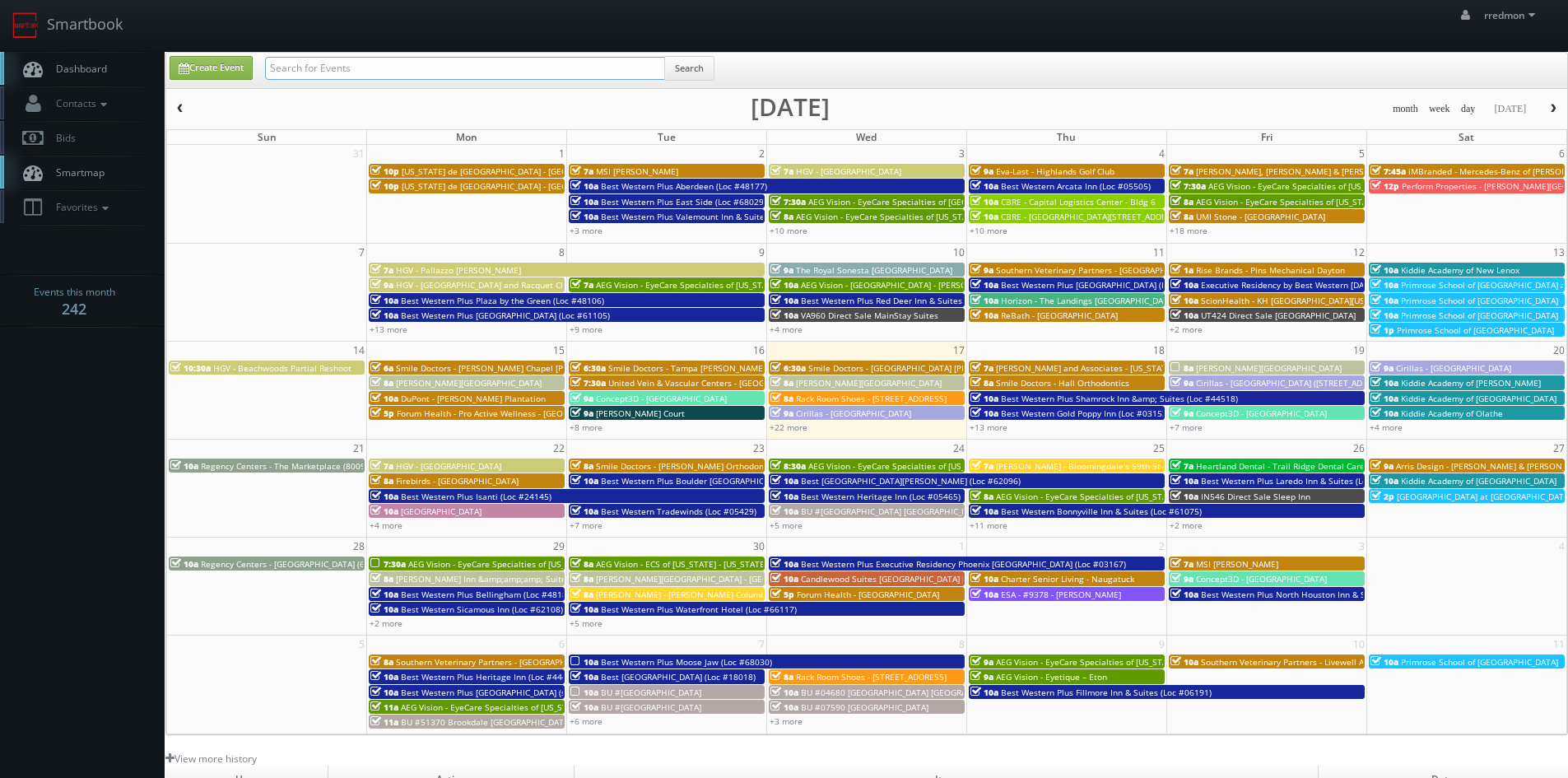
click at [453, 71] on input "text" at bounding box center [465, 68] width 400 height 23
type input "cartier"
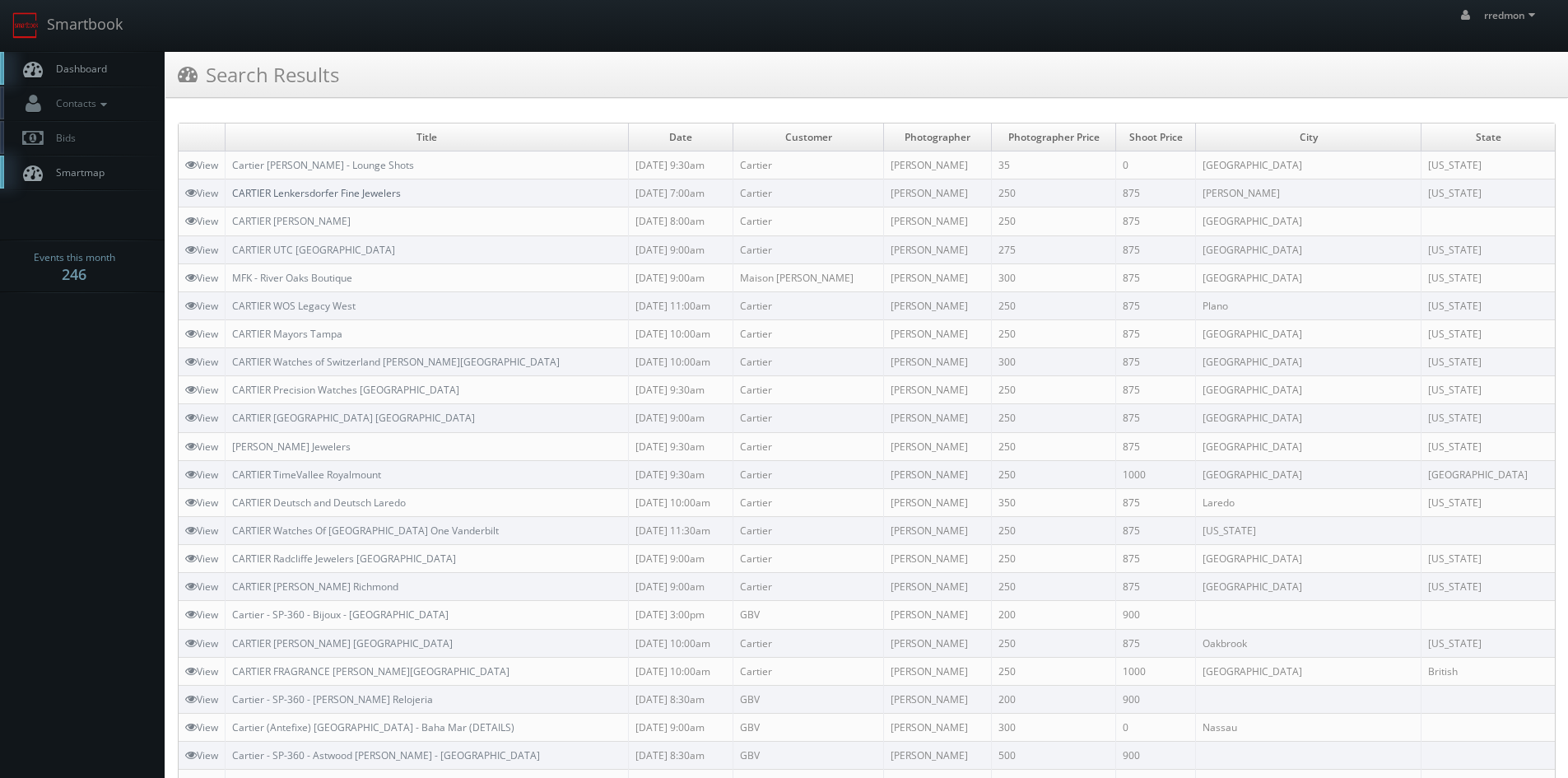
click at [376, 190] on link "CARTIER Lenkersdorfer Fine Jewelers" at bounding box center [316, 193] width 169 height 14
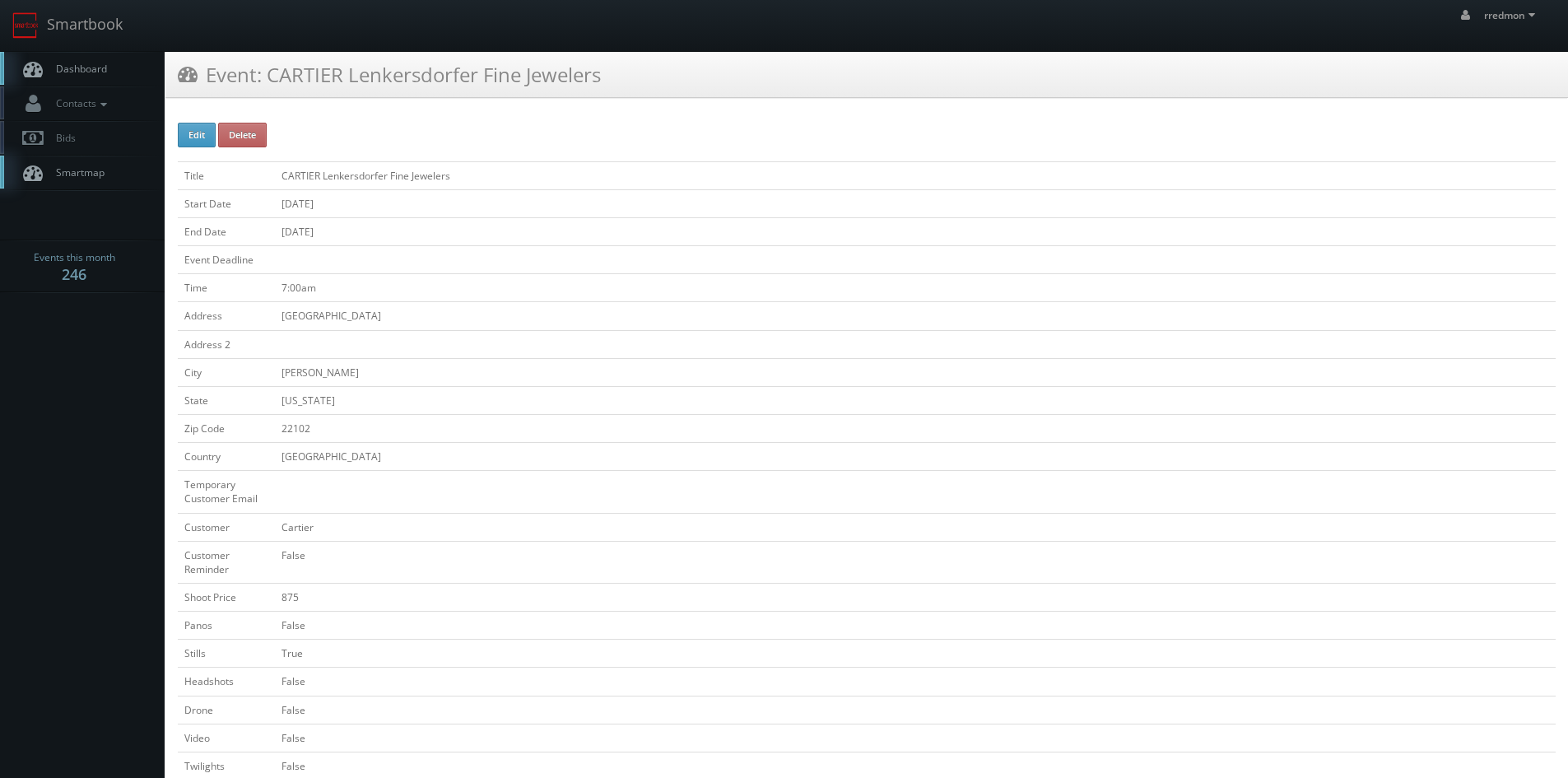
scroll to position [412, 0]
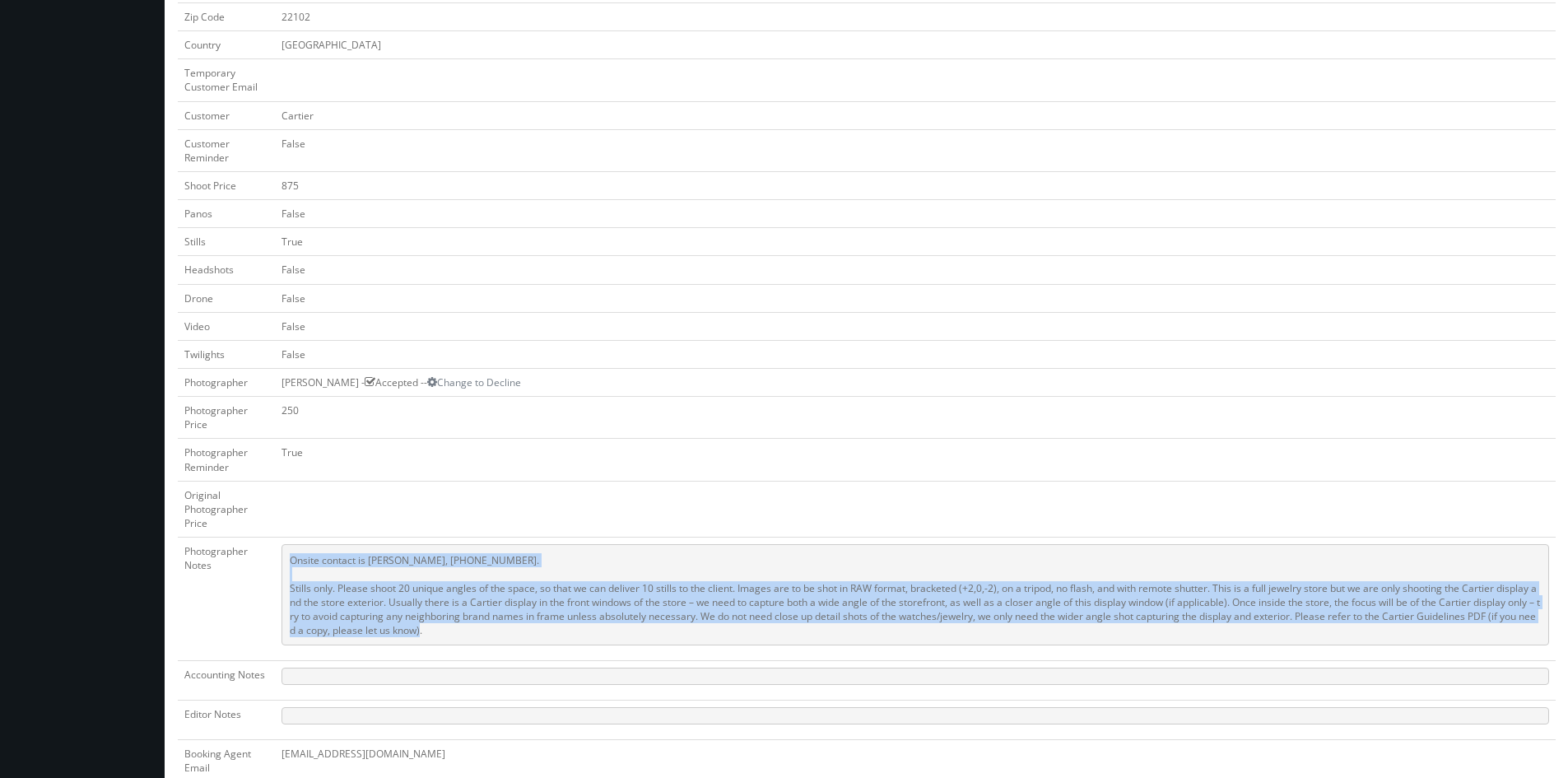
drag, startPoint x: 491, startPoint y: 632, endPoint x: 292, endPoint y: 561, distance: 211.3
click at [292, 561] on pre "Onsite contact is [PERSON_NAME], [PHONE_NUMBER]. Stills only. Please shoot 20 u…" at bounding box center [915, 595] width 1268 height 101
copy pre "Onsite contact is [PERSON_NAME], [PHONE_NUMBER]. Stills only. Please shoot 20 u…"
